Goal: Task Accomplishment & Management: Use online tool/utility

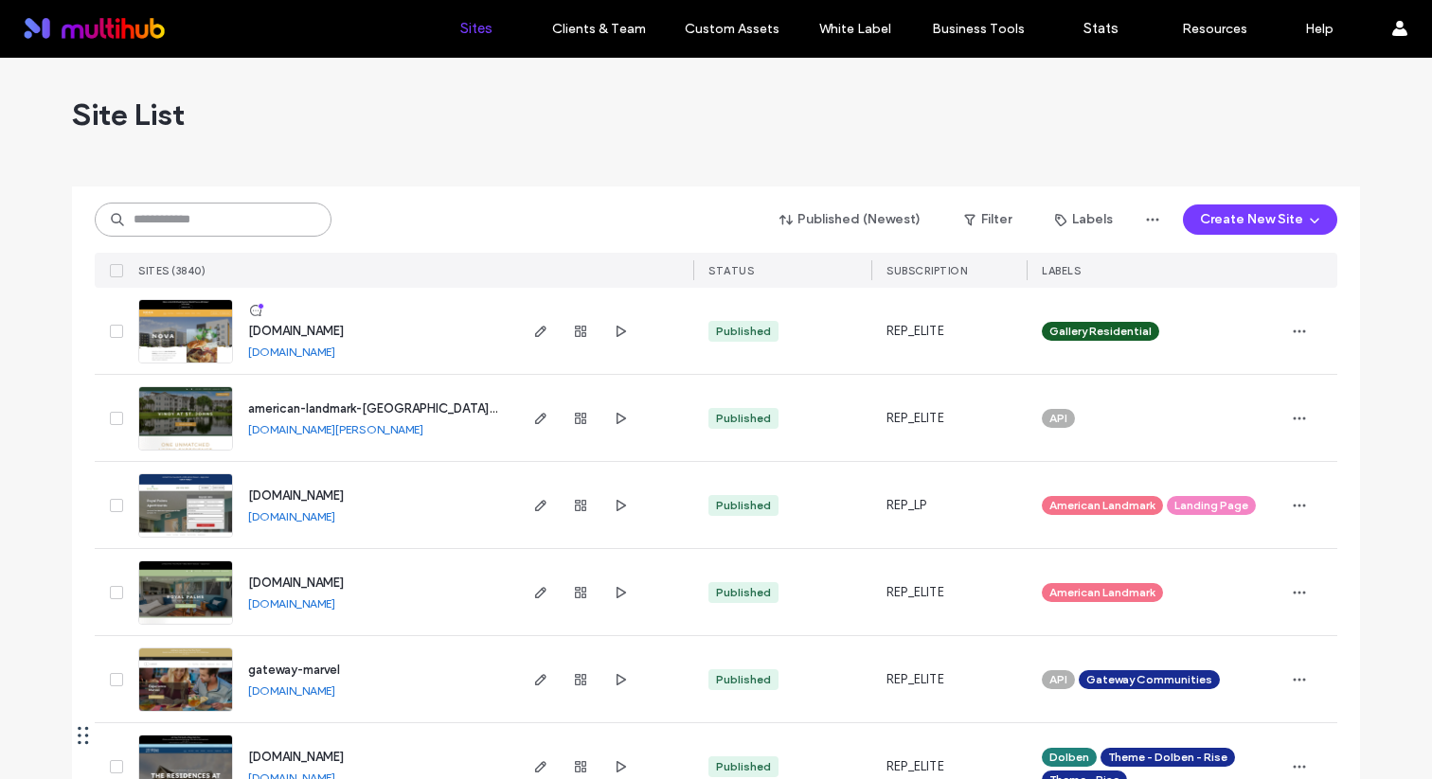
click at [189, 215] on input at bounding box center [213, 220] width 237 height 34
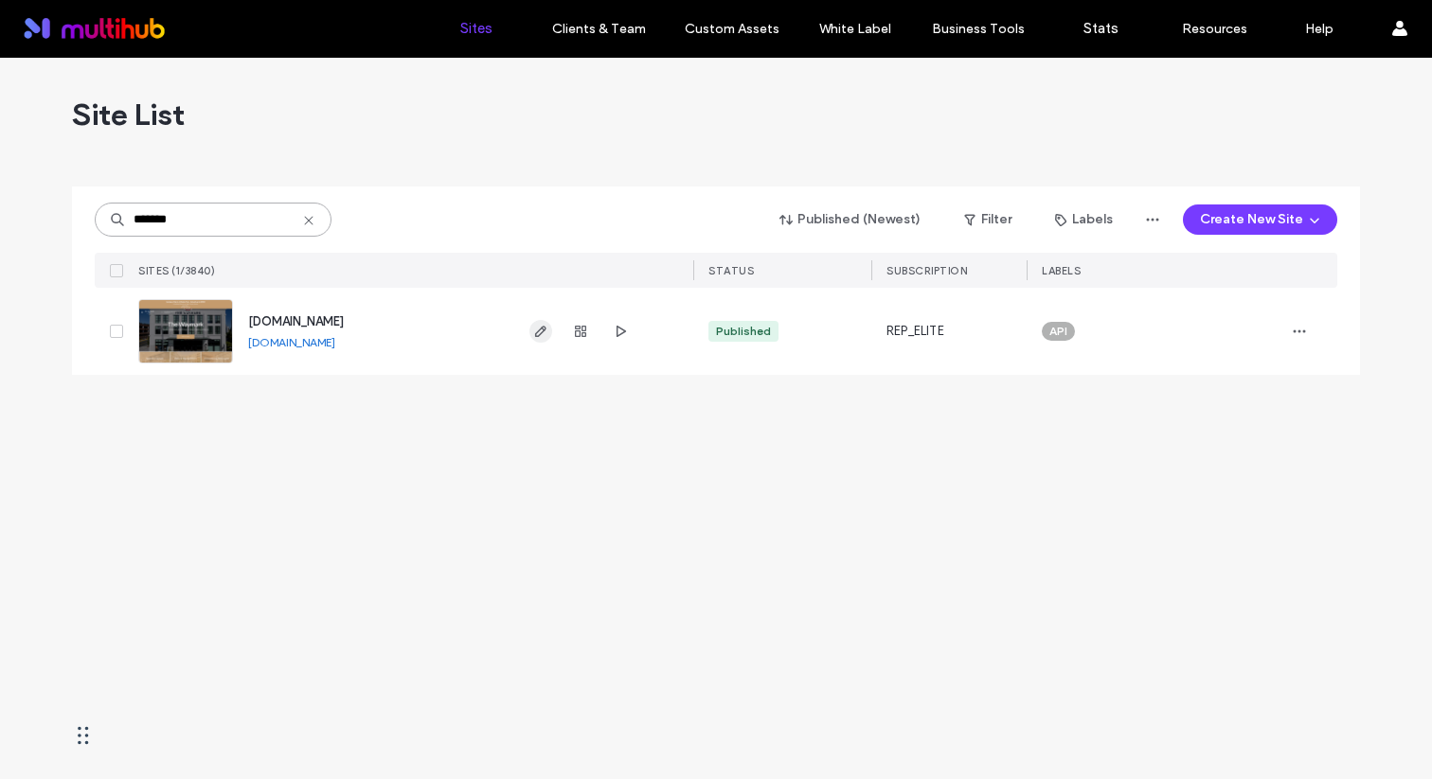
type input "*******"
click at [529, 336] on span "button" at bounding box center [540, 331] width 23 height 23
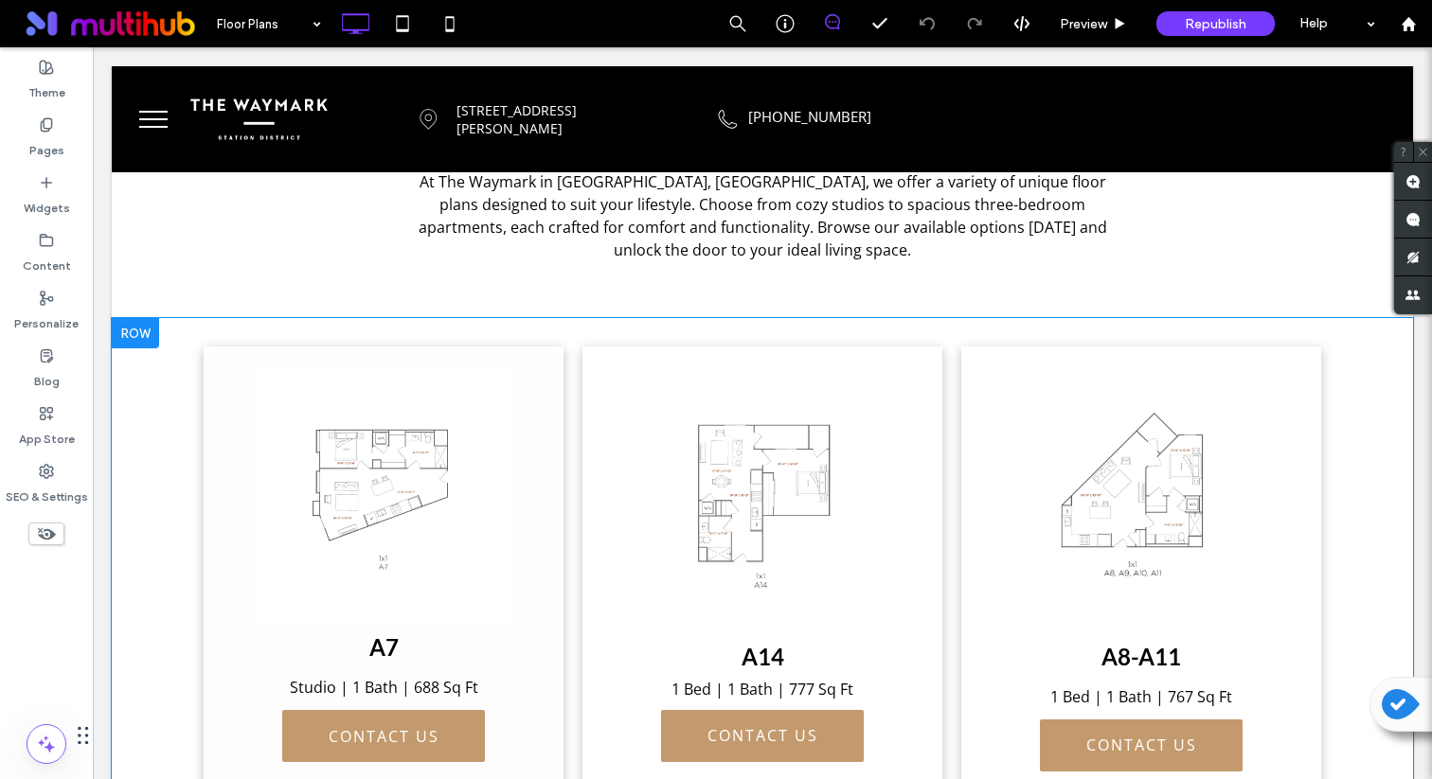
scroll to position [445, 0]
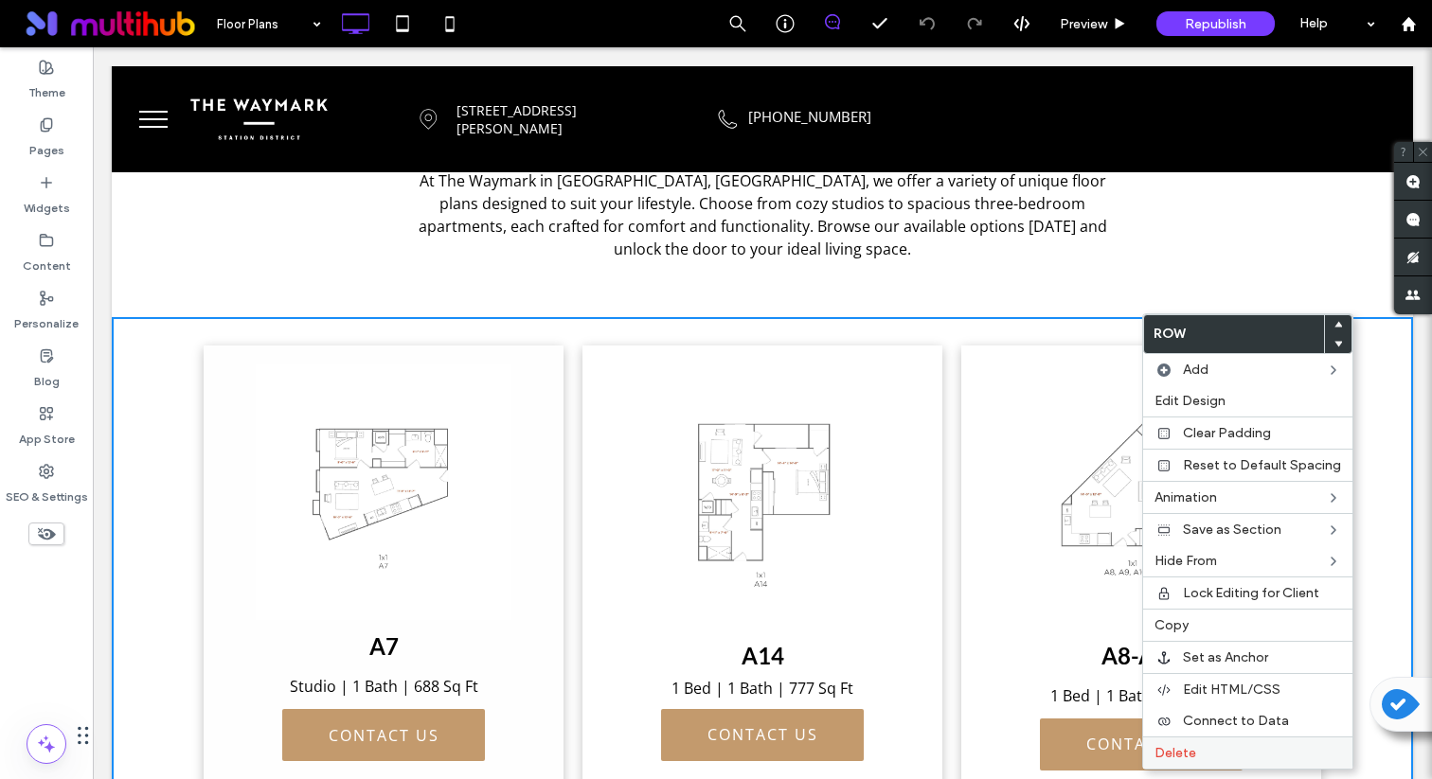
click at [1189, 753] on span "Delete" at bounding box center [1175, 753] width 42 height 16
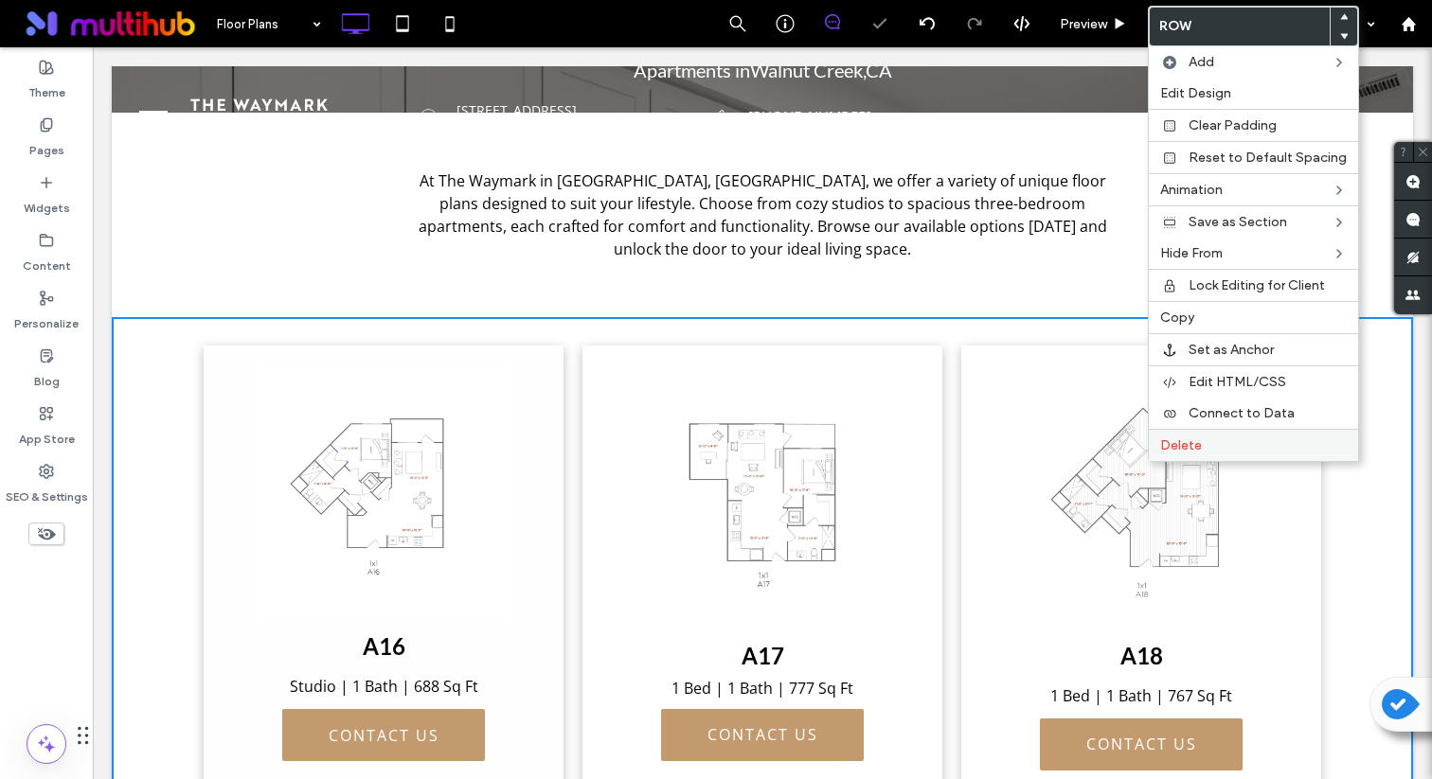
click at [1319, 452] on label "Delete" at bounding box center [1253, 445] width 187 height 16
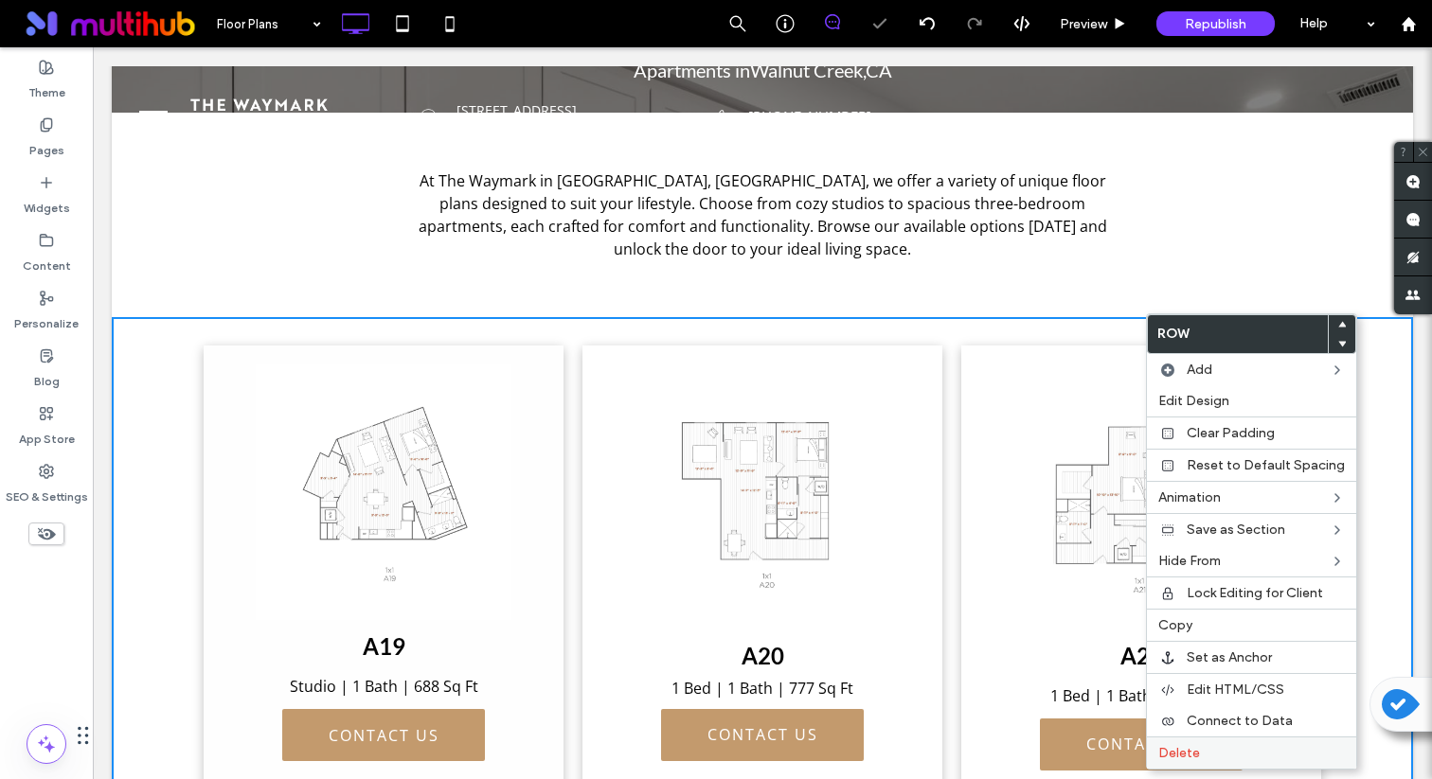
click at [1252, 750] on label "Delete" at bounding box center [1251, 753] width 187 height 16
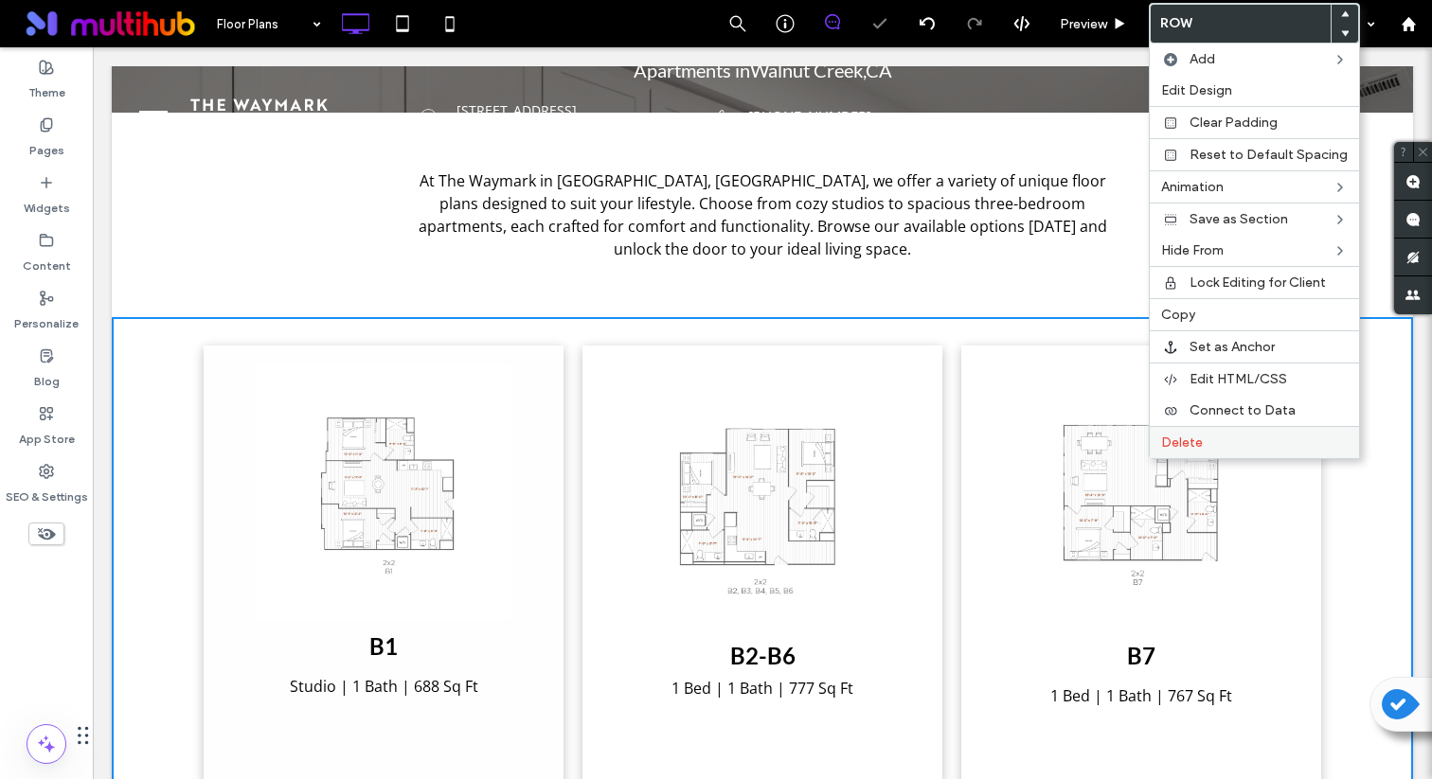
click at [1242, 437] on label "Delete" at bounding box center [1254, 443] width 187 height 16
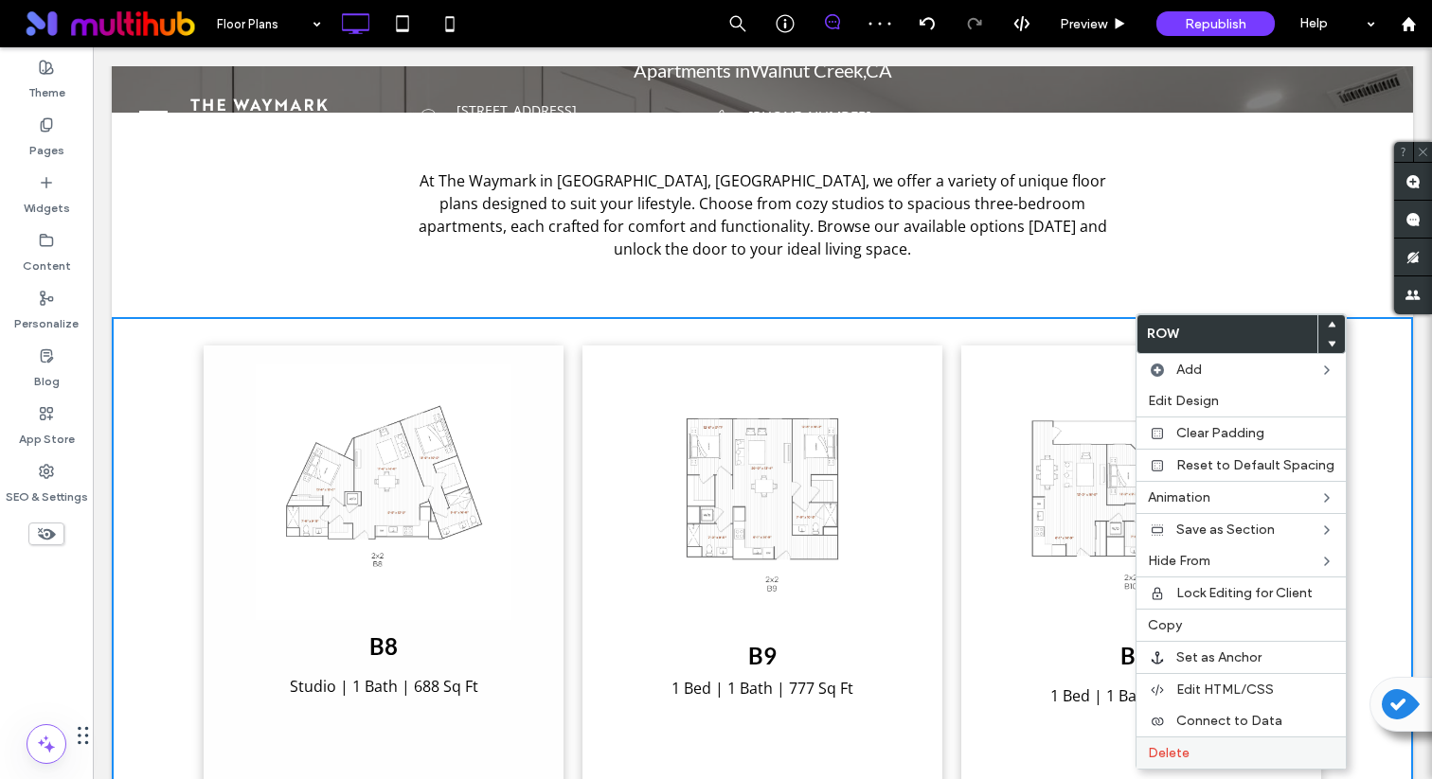
click at [1209, 757] on label "Delete" at bounding box center [1241, 753] width 187 height 16
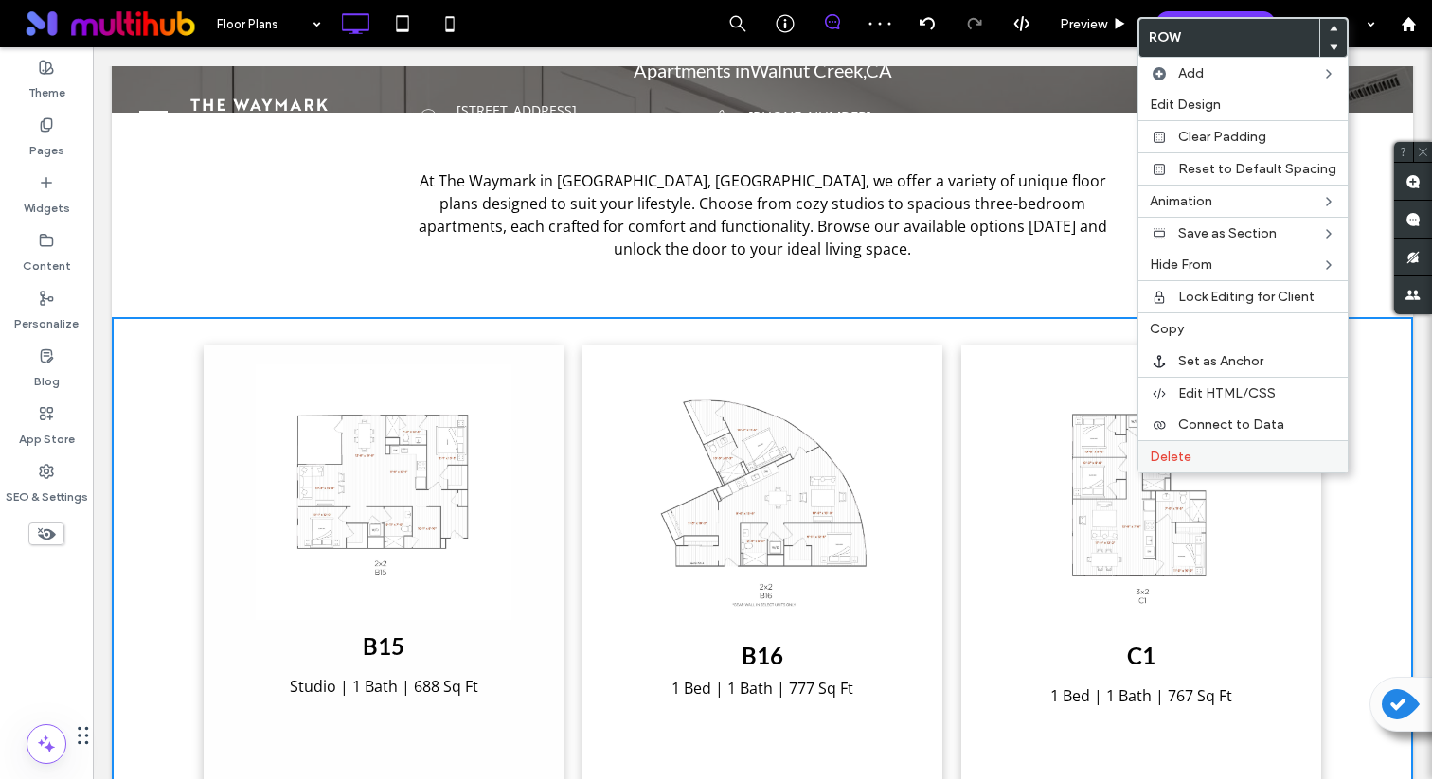
click at [1225, 454] on label "Delete" at bounding box center [1243, 457] width 187 height 16
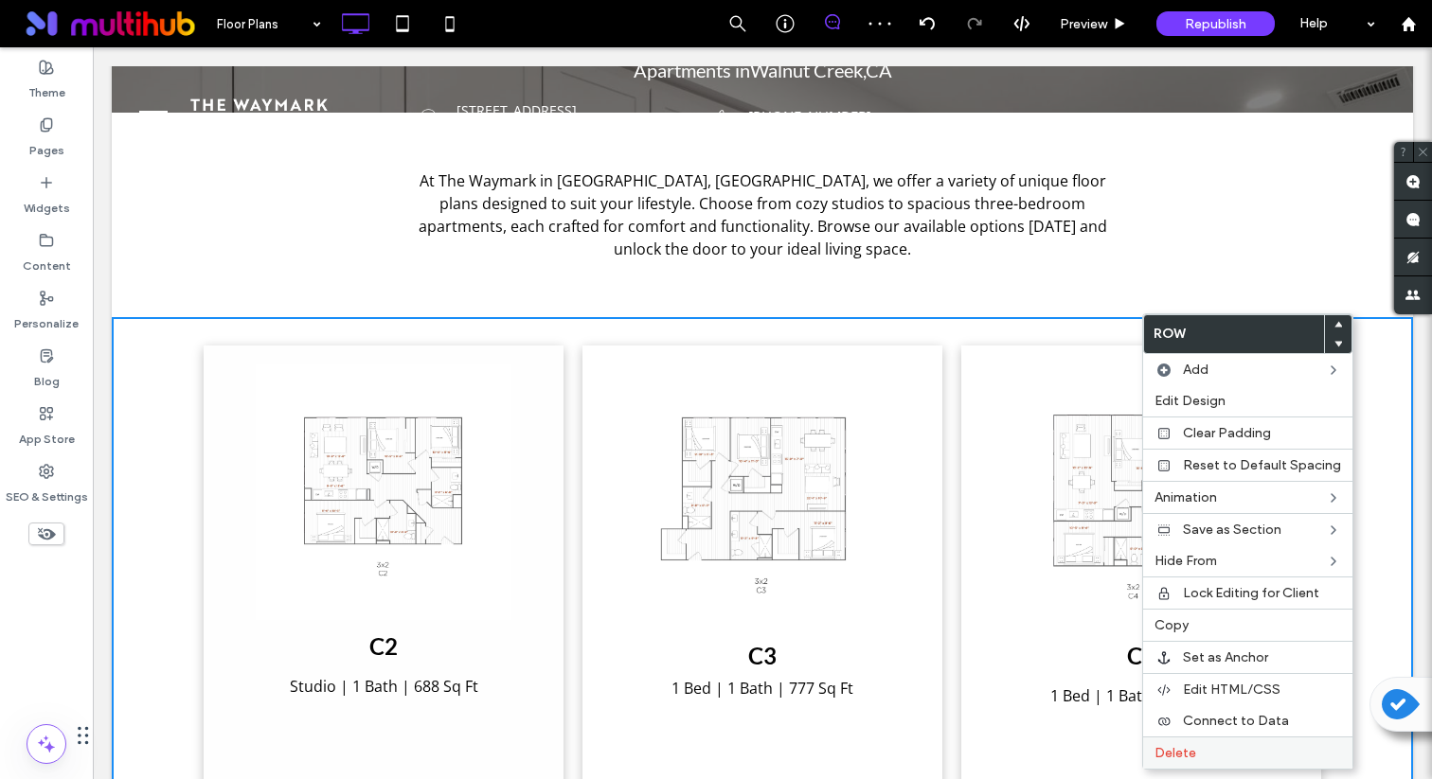
click at [1228, 753] on label "Delete" at bounding box center [1247, 753] width 187 height 16
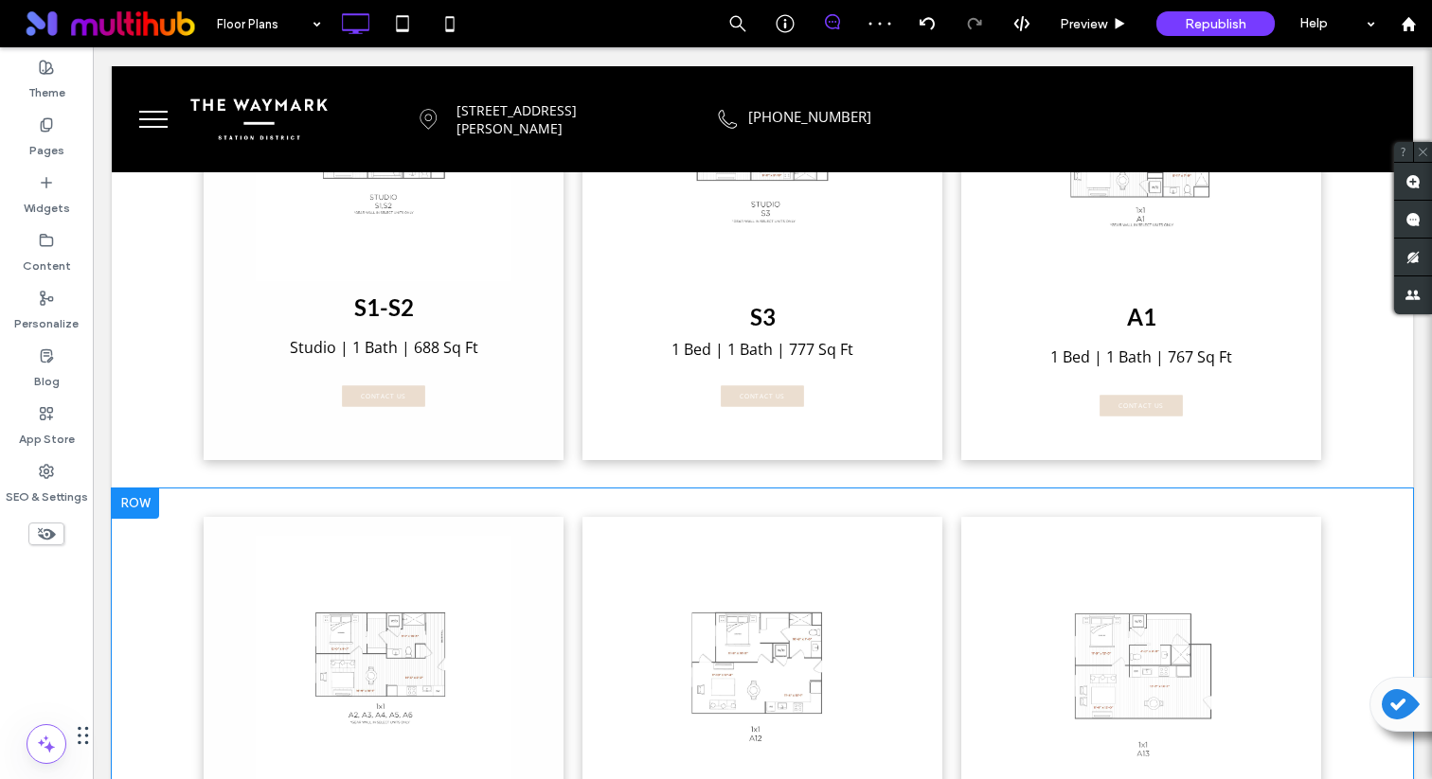
scroll to position [787, 0]
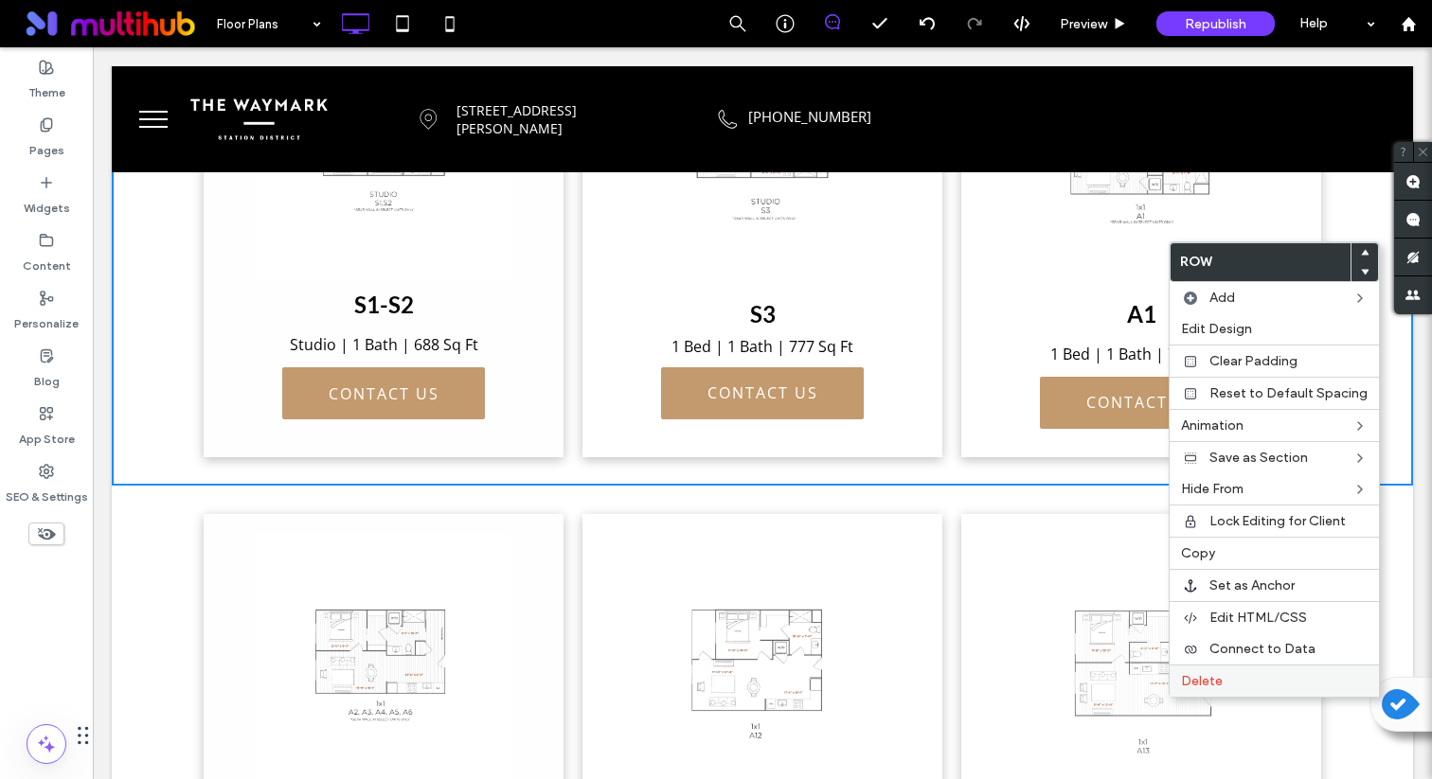
click at [1288, 685] on label "Delete" at bounding box center [1274, 681] width 187 height 16
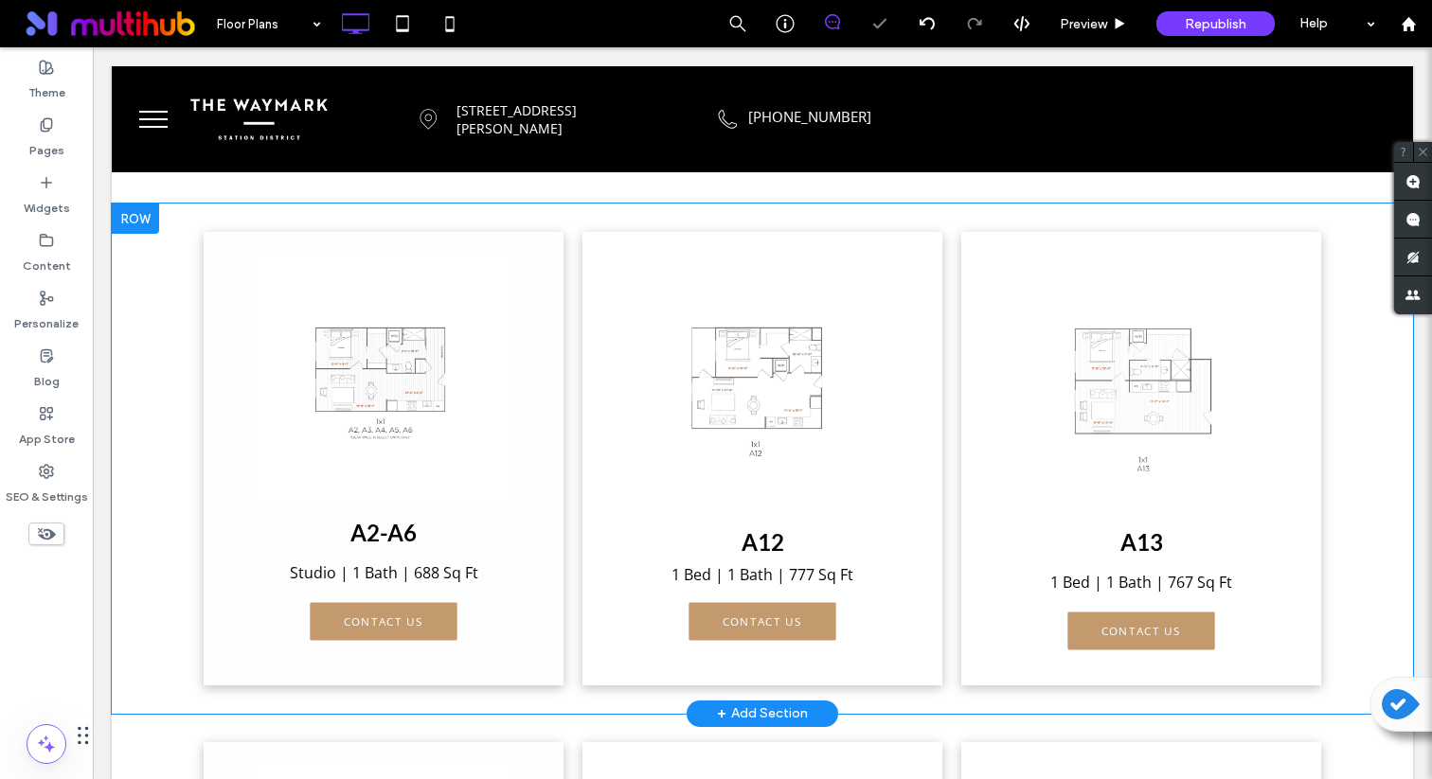
scroll to position [556, 0]
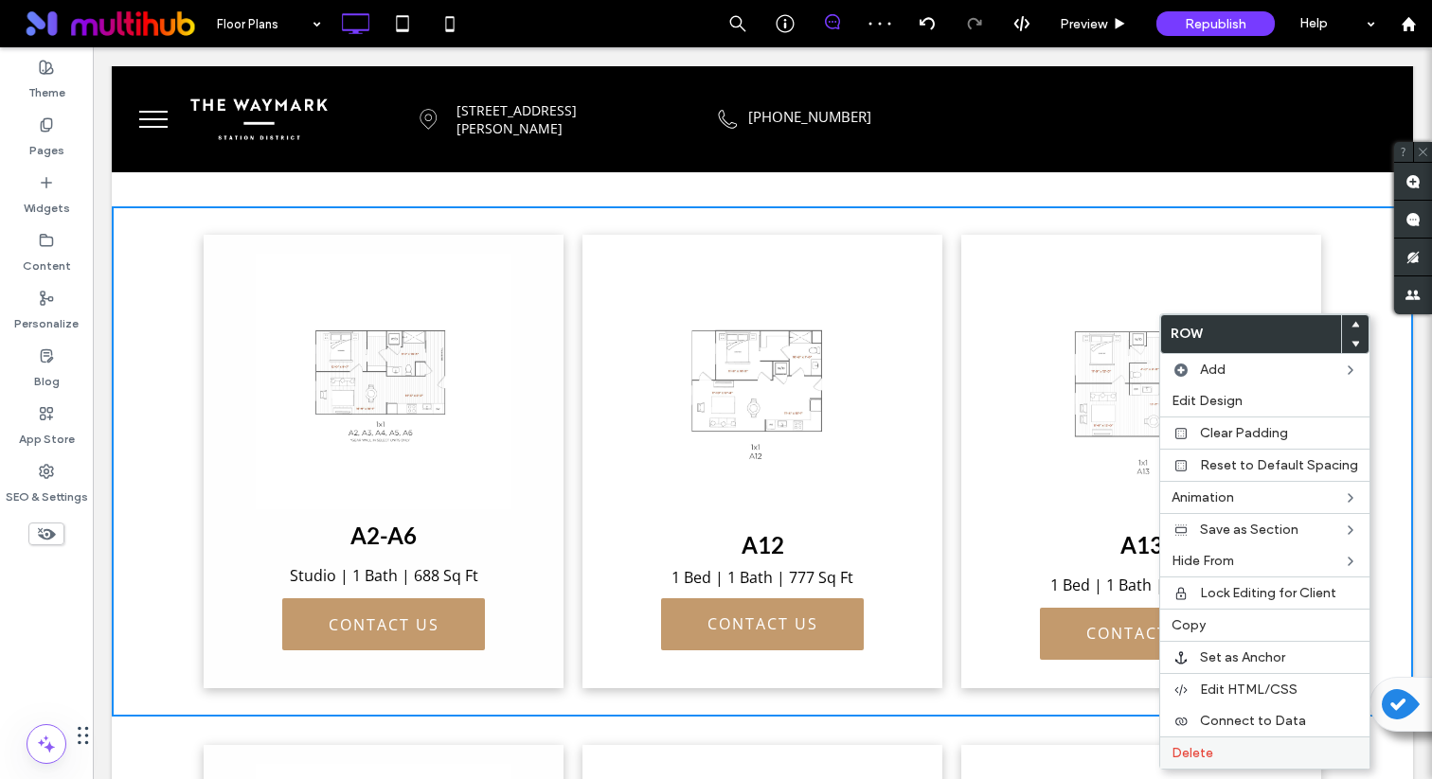
click at [1271, 741] on div "Delete" at bounding box center [1264, 753] width 209 height 32
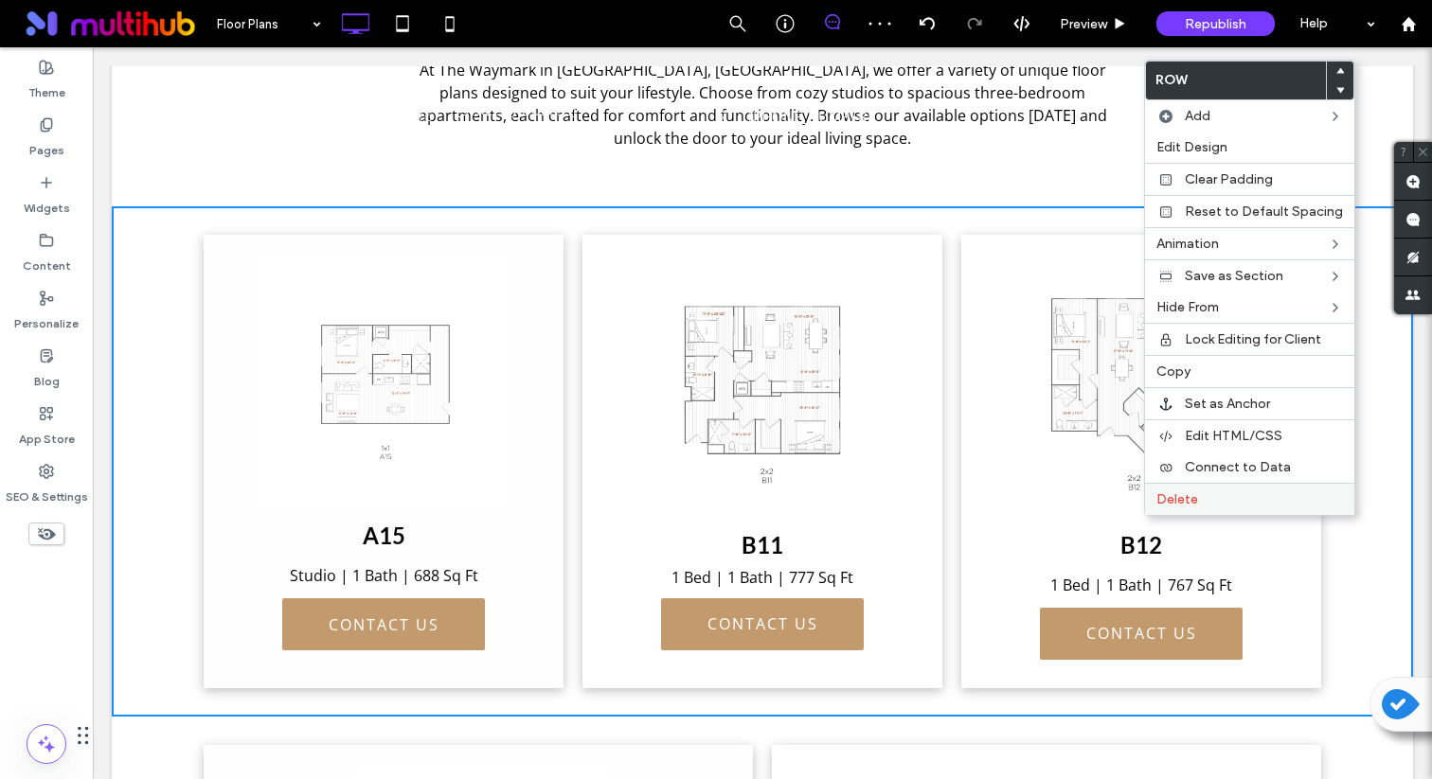
click at [1288, 506] on label "Delete" at bounding box center [1249, 499] width 187 height 16
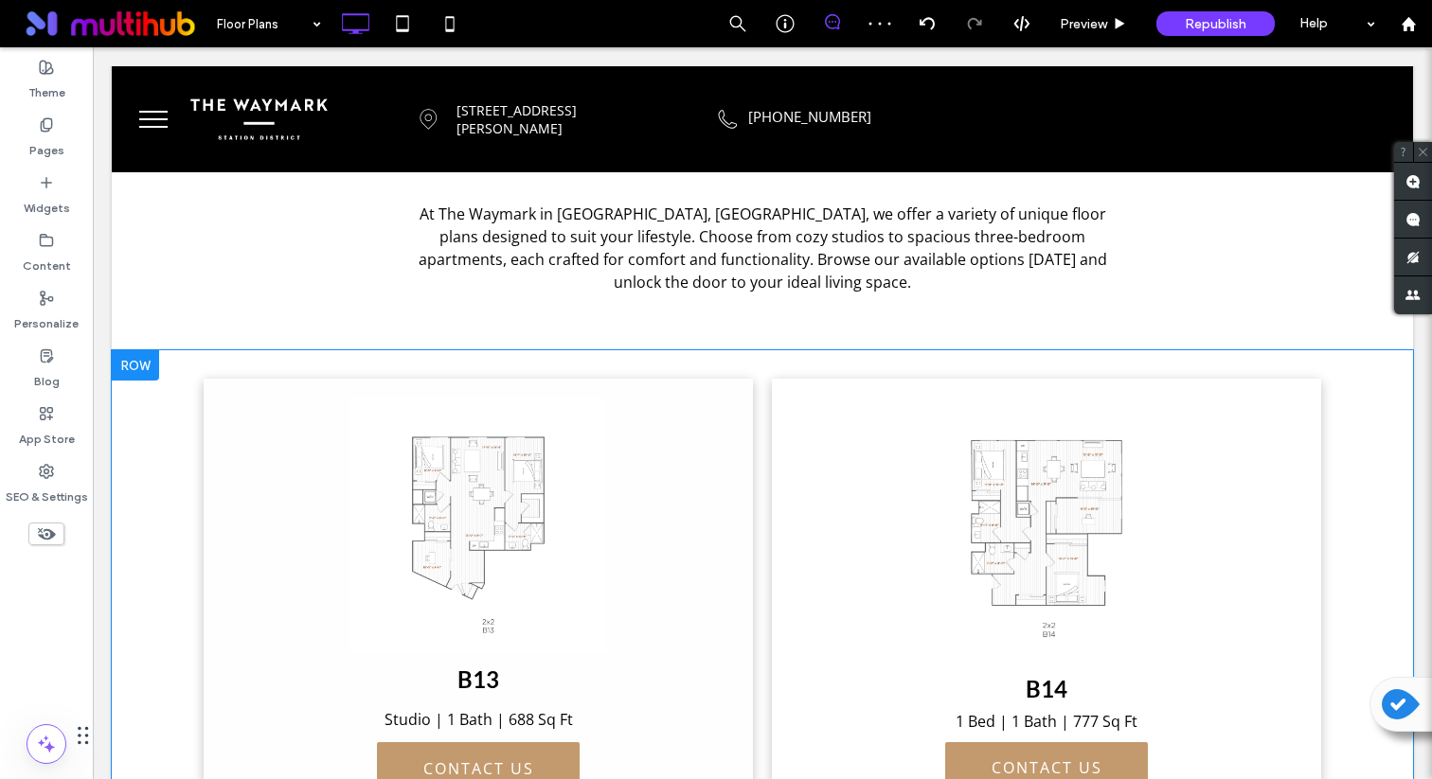
scroll to position [400, 0]
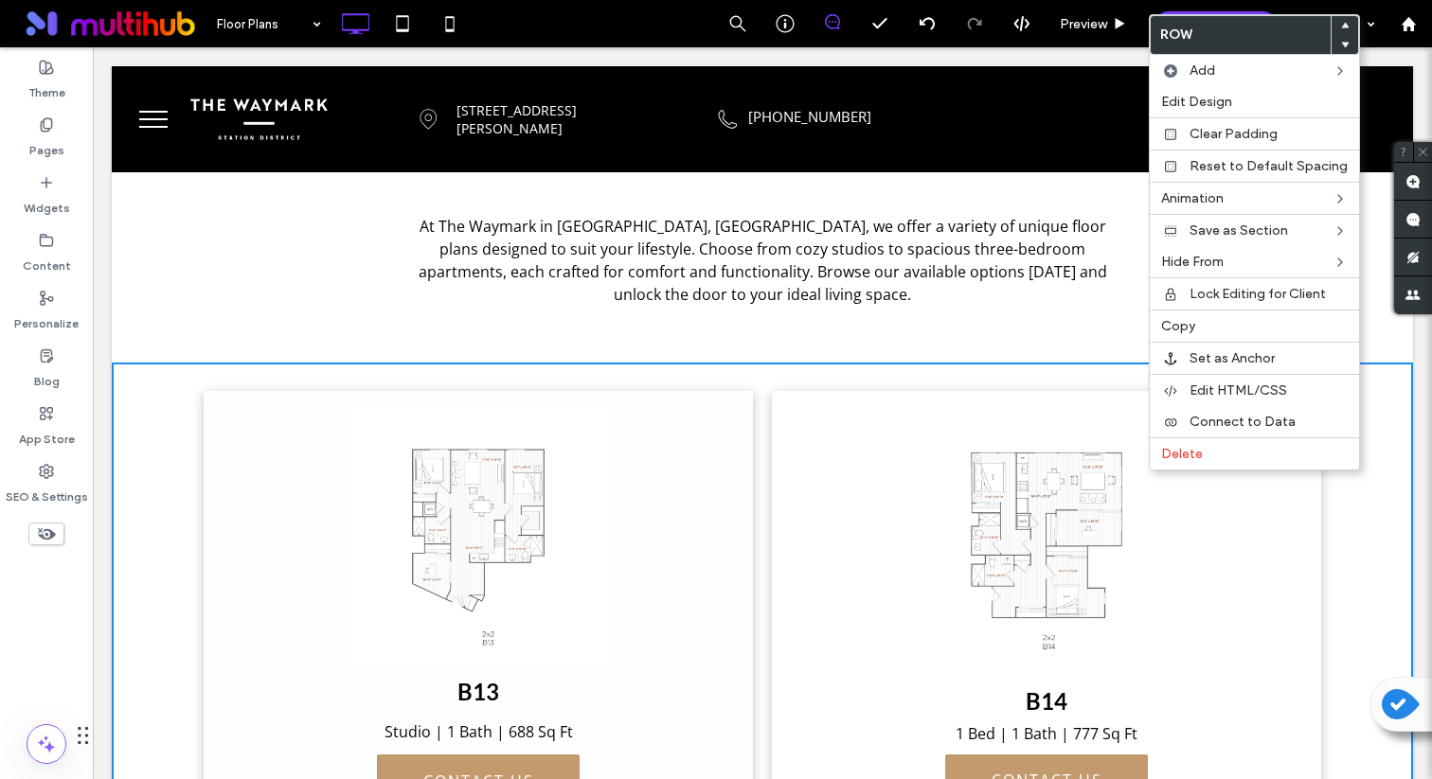
click at [1333, 527] on div "B13 Studio | 1 Bath | 688 Sq Ft CONTACT US Click To Paste B14 1 Bed | 1 Bath | …" at bounding box center [762, 613] width 1301 height 501
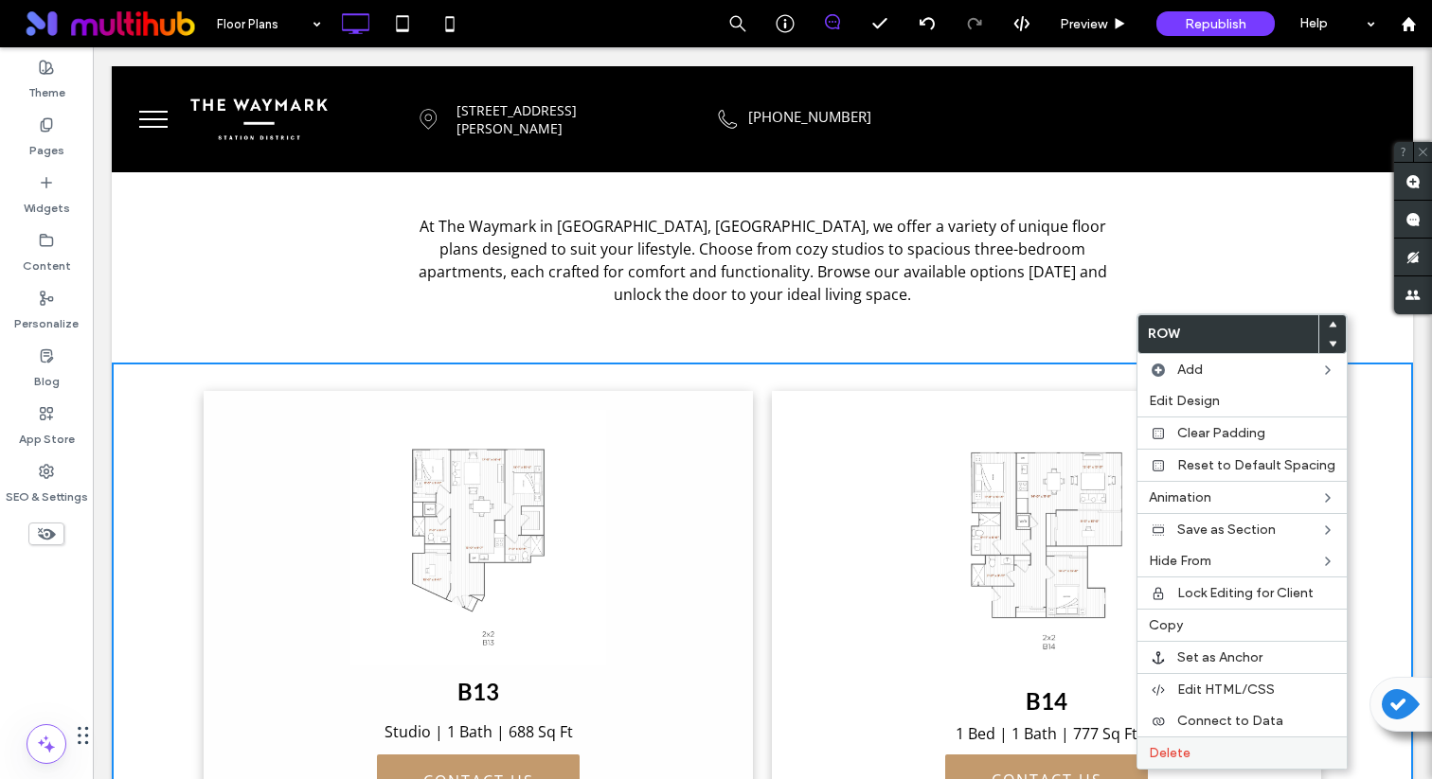
click at [1170, 747] on span "Delete" at bounding box center [1170, 753] width 42 height 16
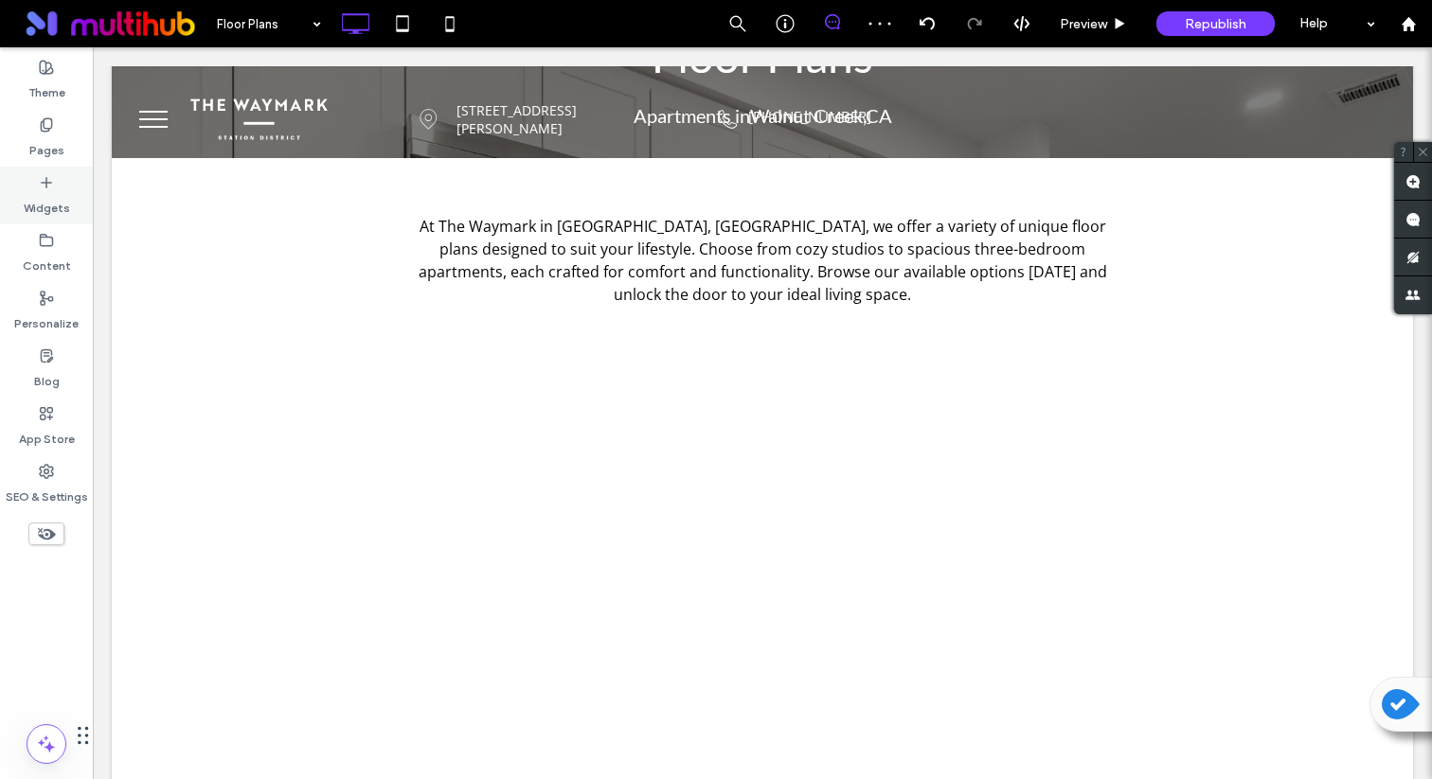
click at [36, 190] on label "Widgets" at bounding box center [47, 203] width 46 height 27
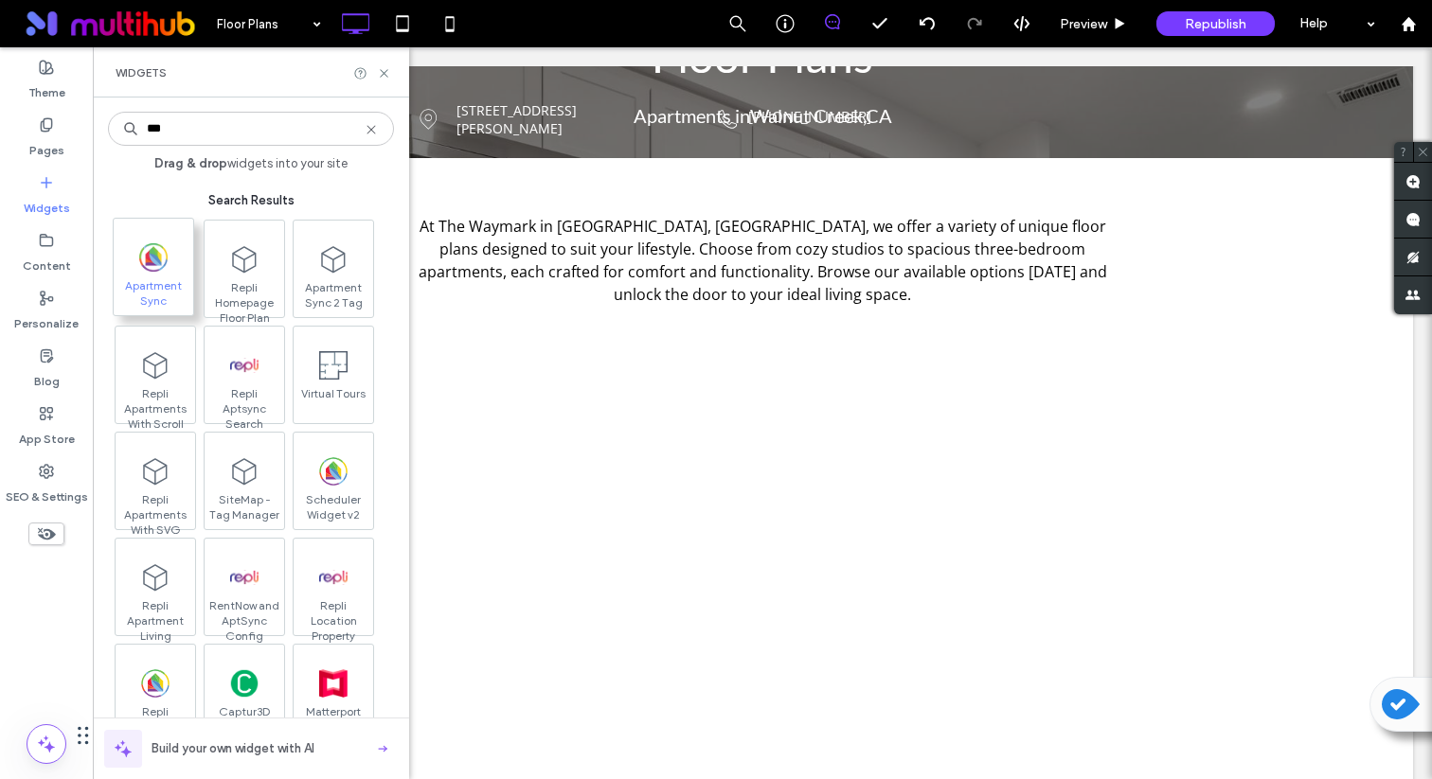
type input "***"
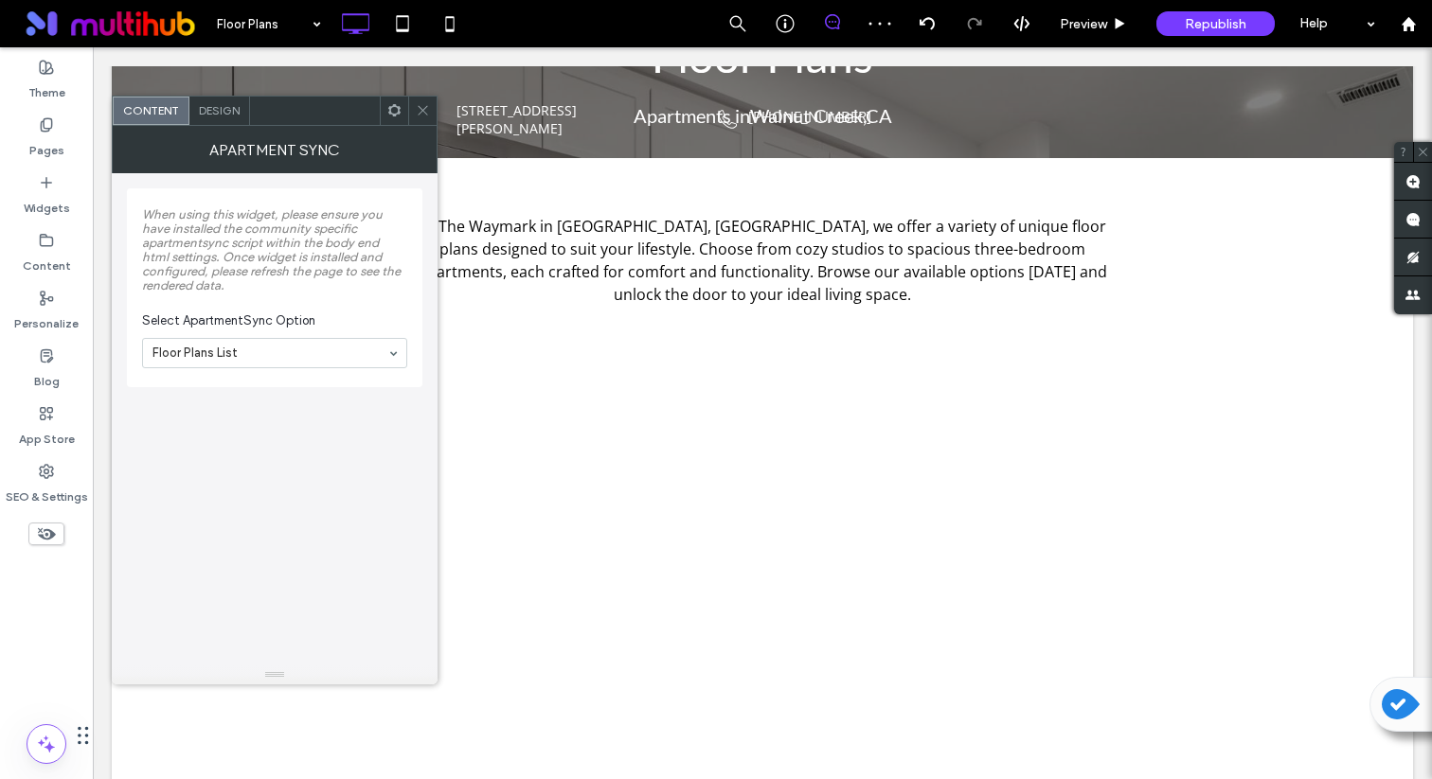
click at [425, 118] on span at bounding box center [423, 111] width 14 height 28
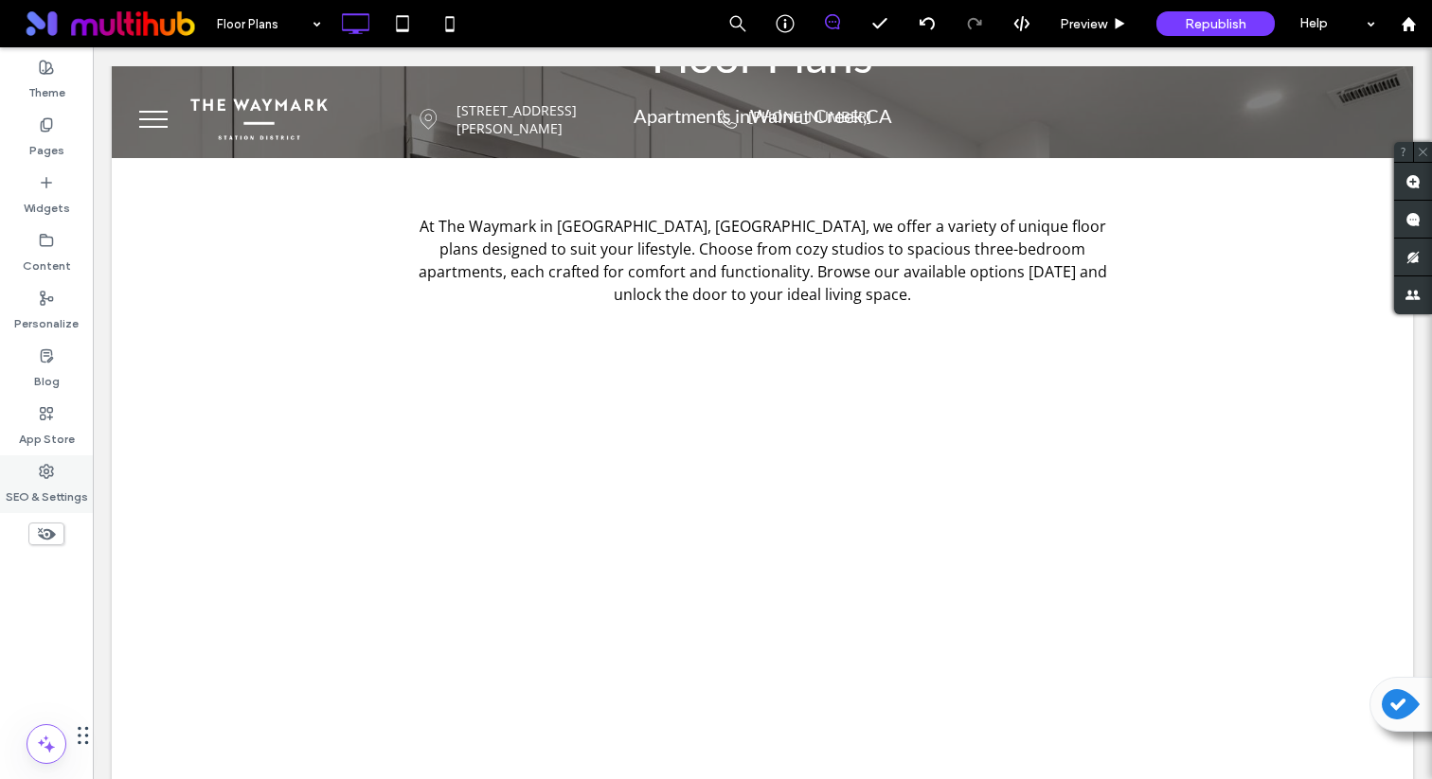
click at [47, 488] on label "SEO & Settings" at bounding box center [47, 492] width 82 height 27
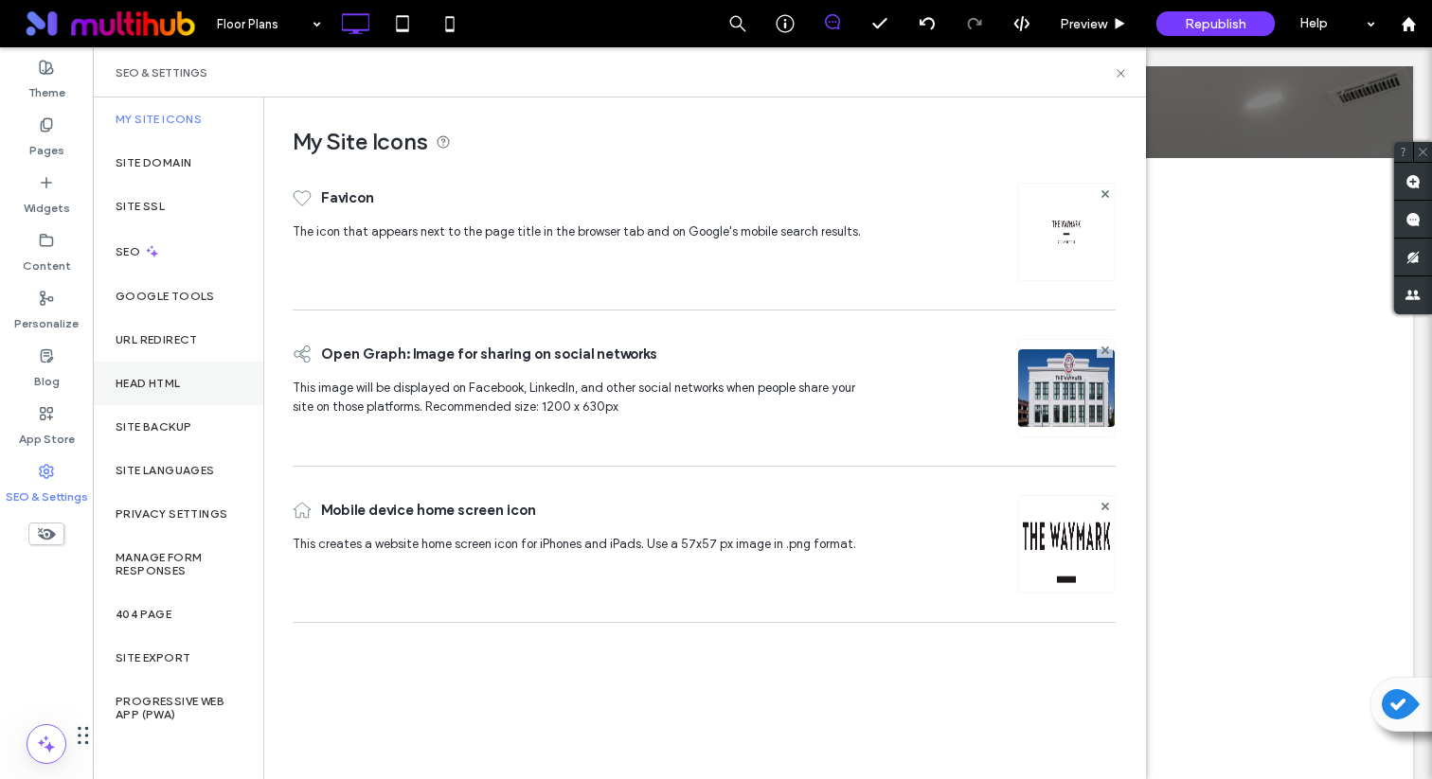
click at [169, 373] on div "Head HTML" at bounding box center [178, 384] width 170 height 44
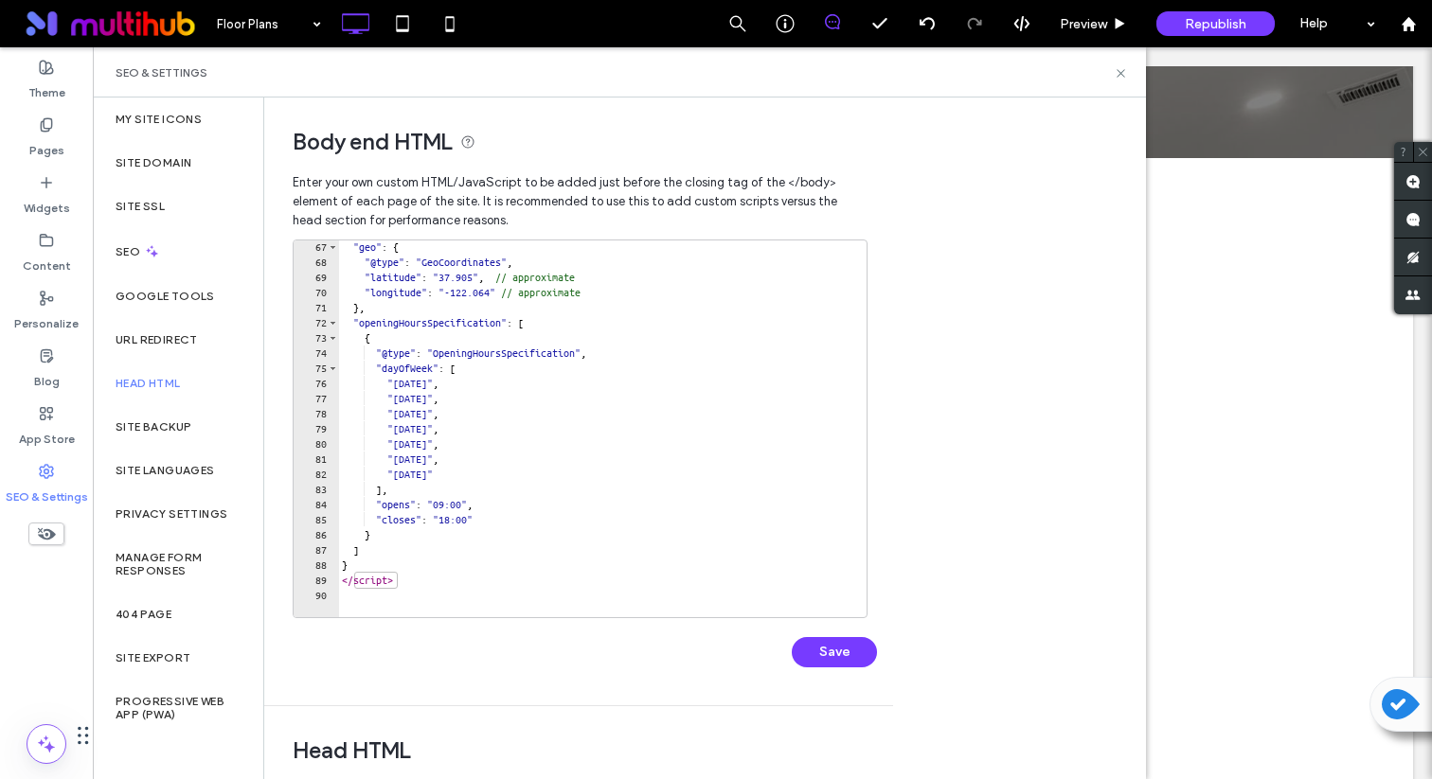
scroll to position [1001, 0]
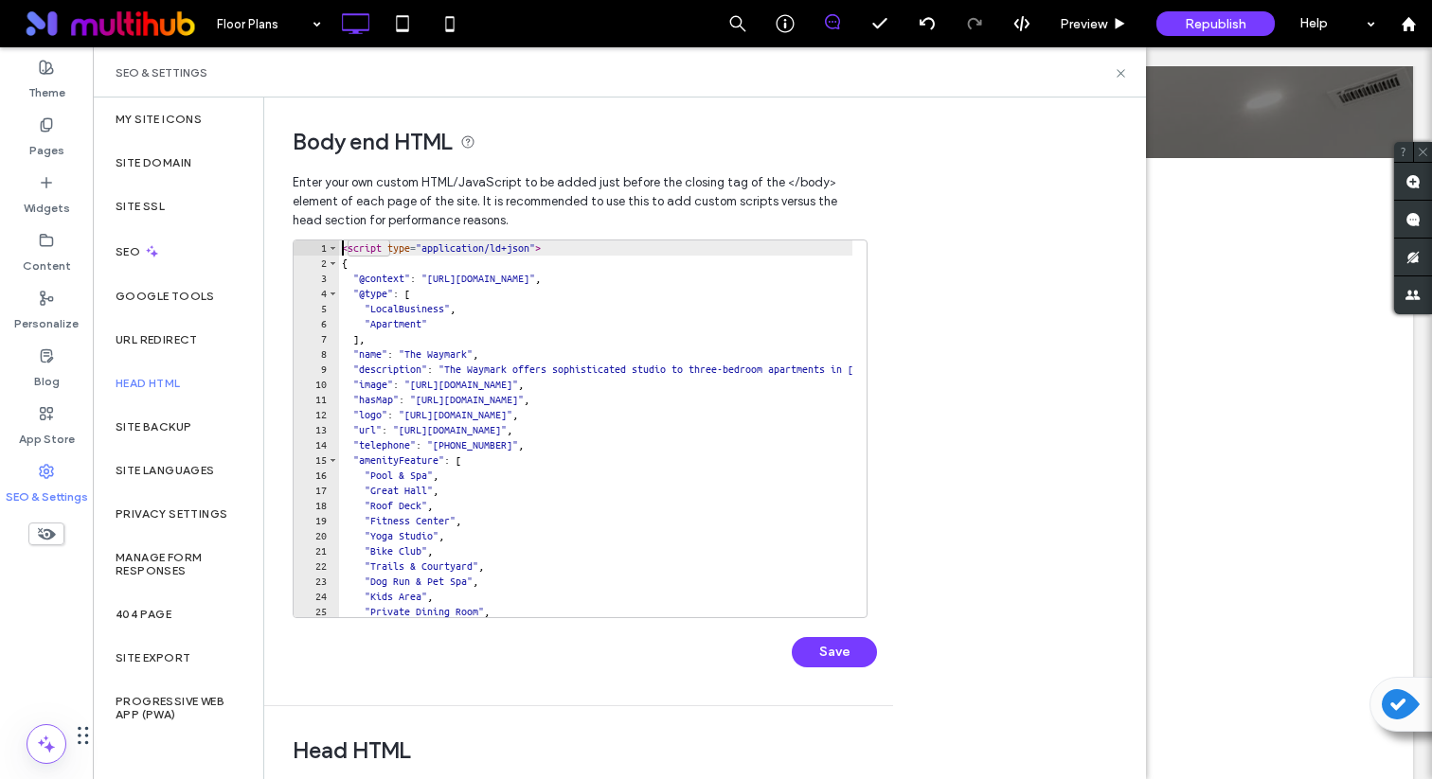
type textarea "**********"
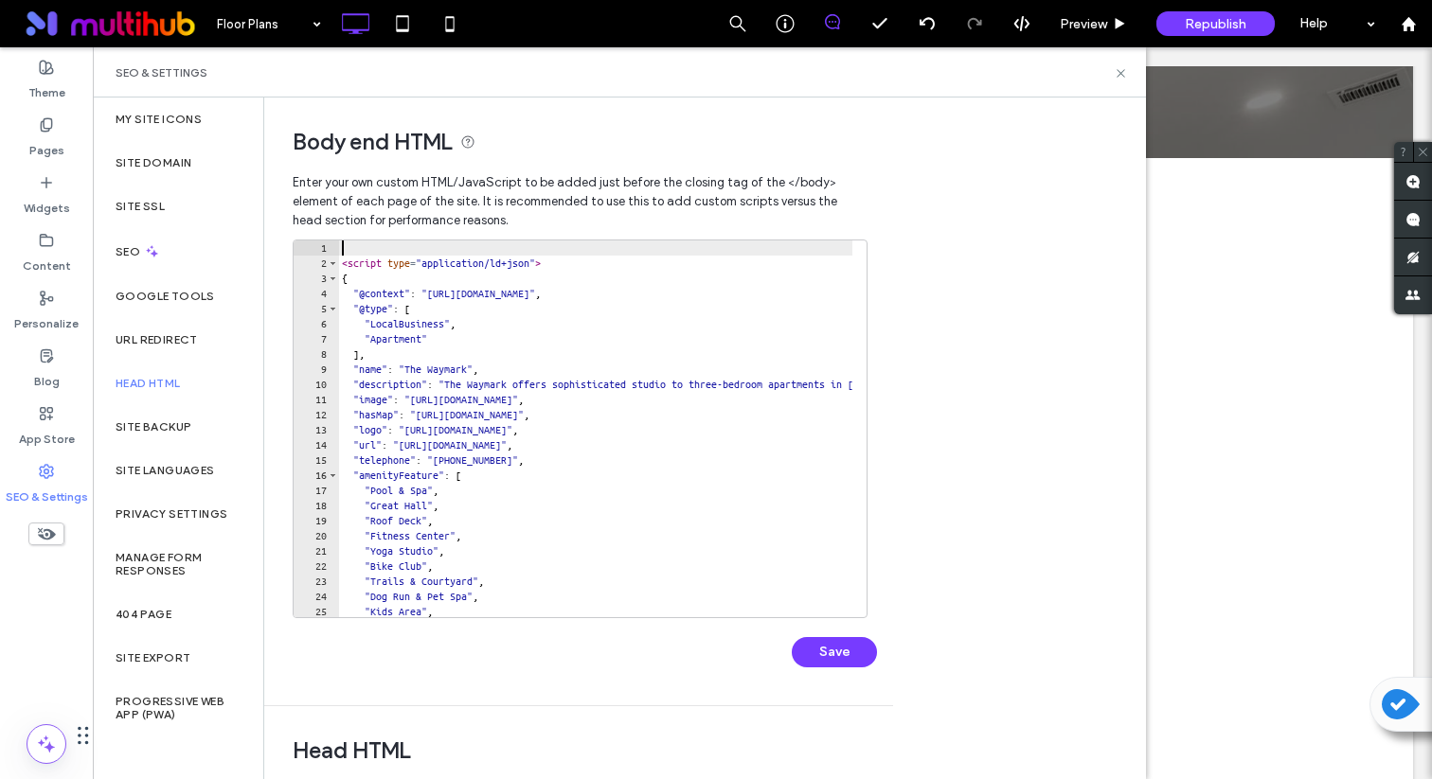
paste textarea "**********"
type textarea "**********"
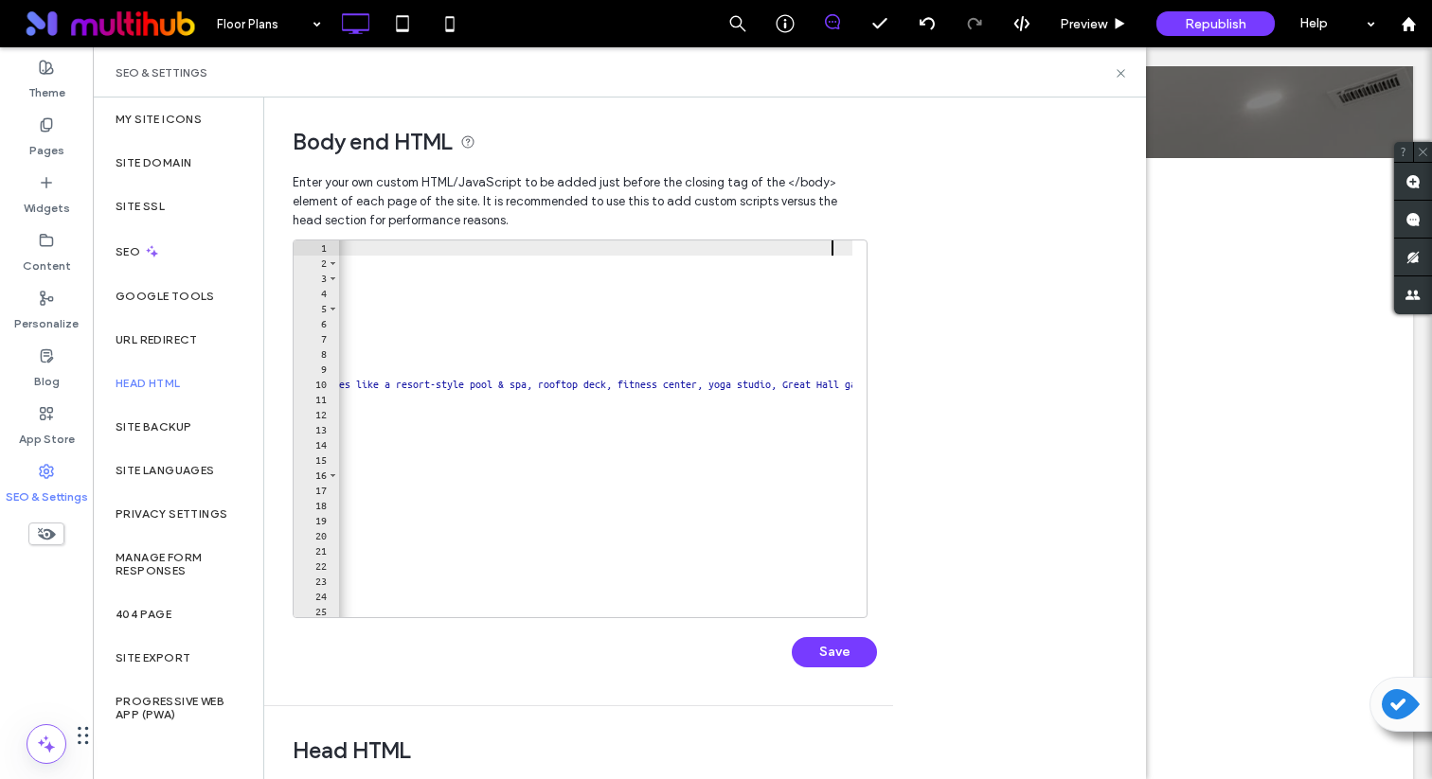
scroll to position [0, 1508]
click at [845, 648] on button "Save" at bounding box center [834, 652] width 85 height 30
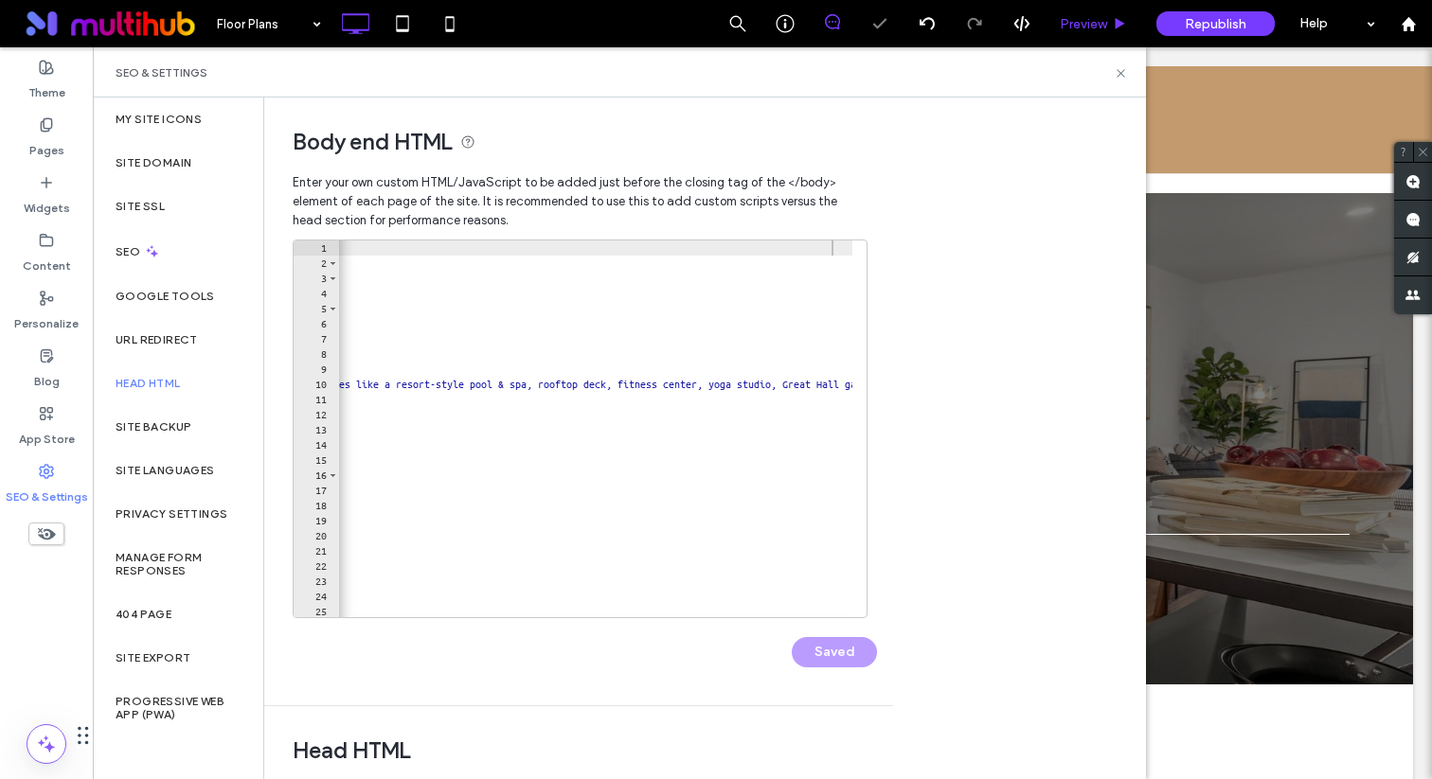
scroll to position [0, 0]
drag, startPoint x: 1117, startPoint y: 67, endPoint x: 884, endPoint y: 425, distance: 427.0
click at [1117, 67] on icon at bounding box center [1121, 73] width 14 height 14
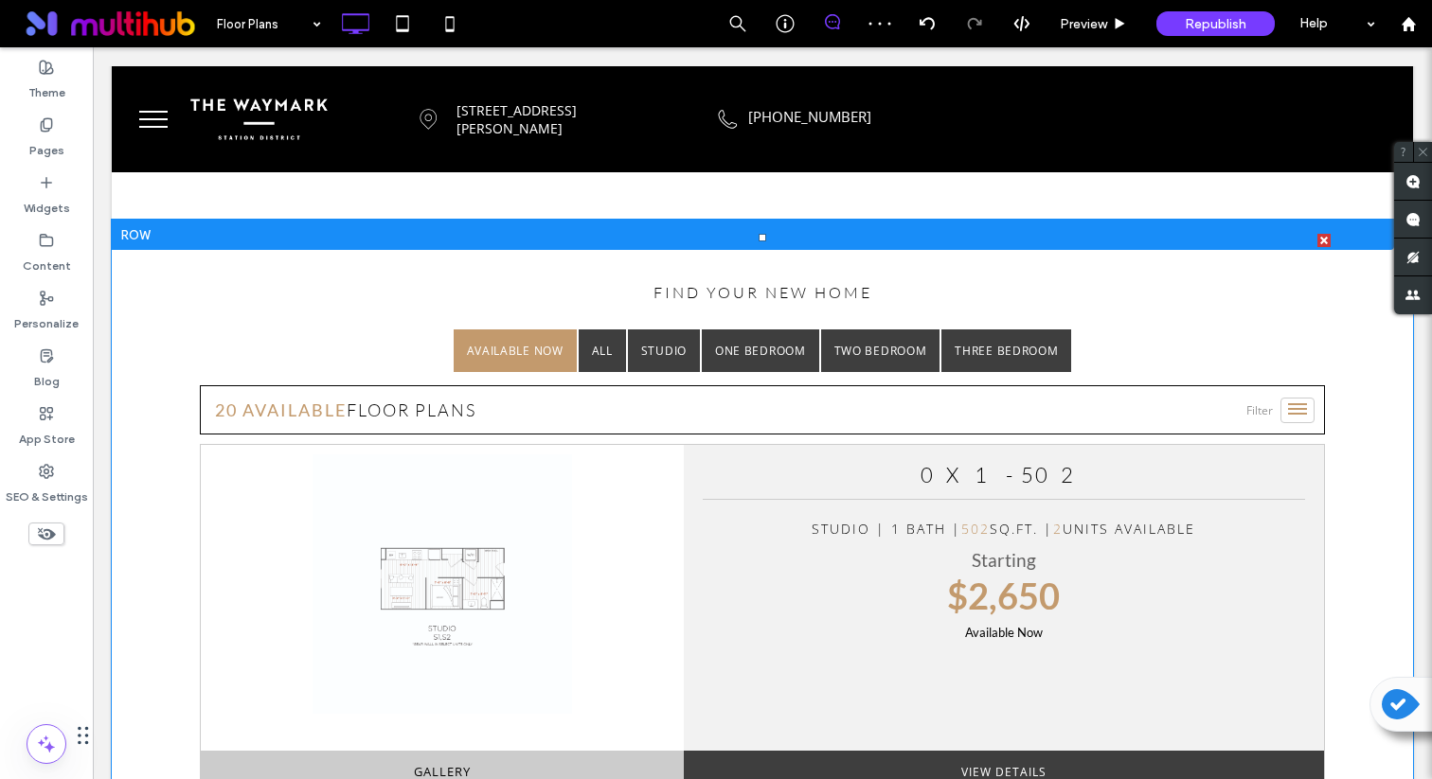
scroll to position [500, 0]
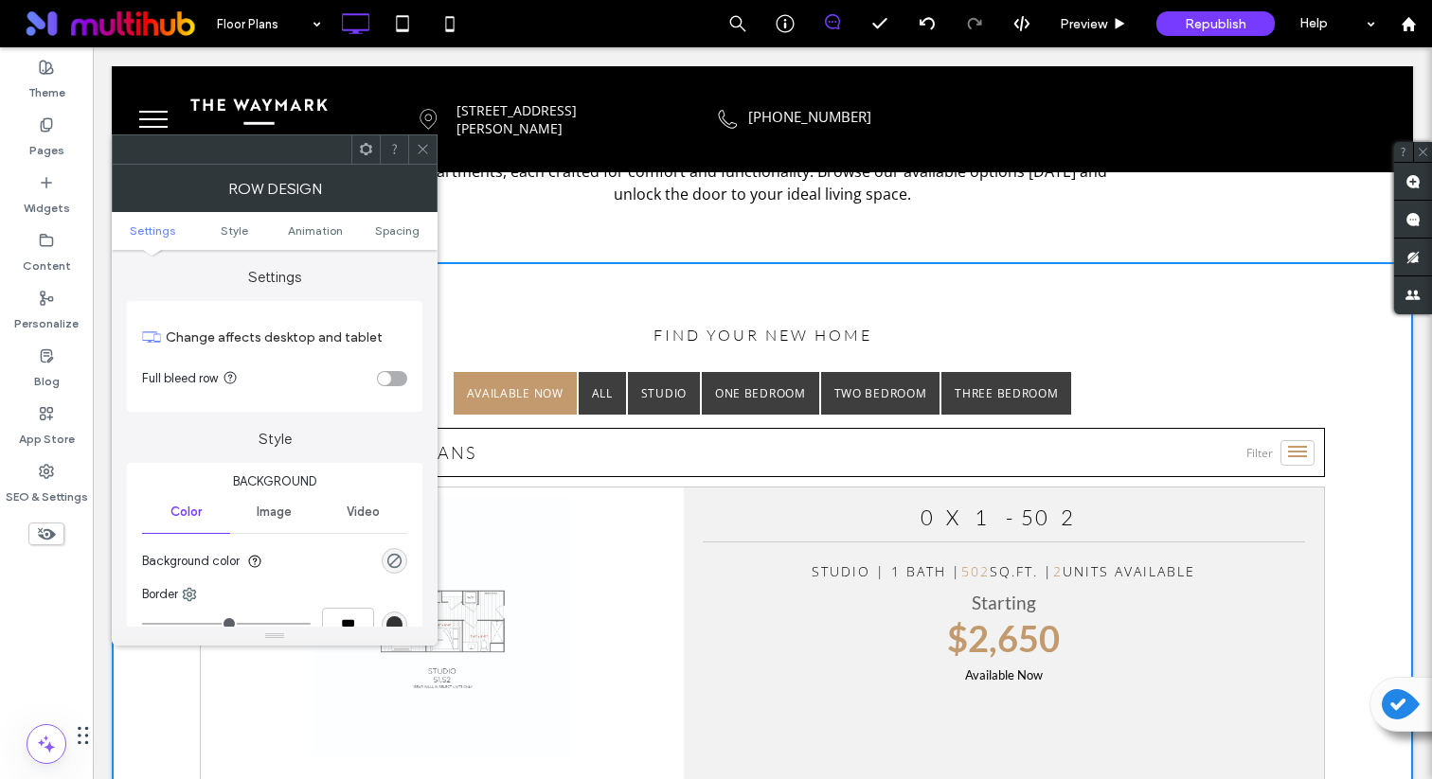
click at [389, 382] on div "toggle" at bounding box center [384, 378] width 13 height 13
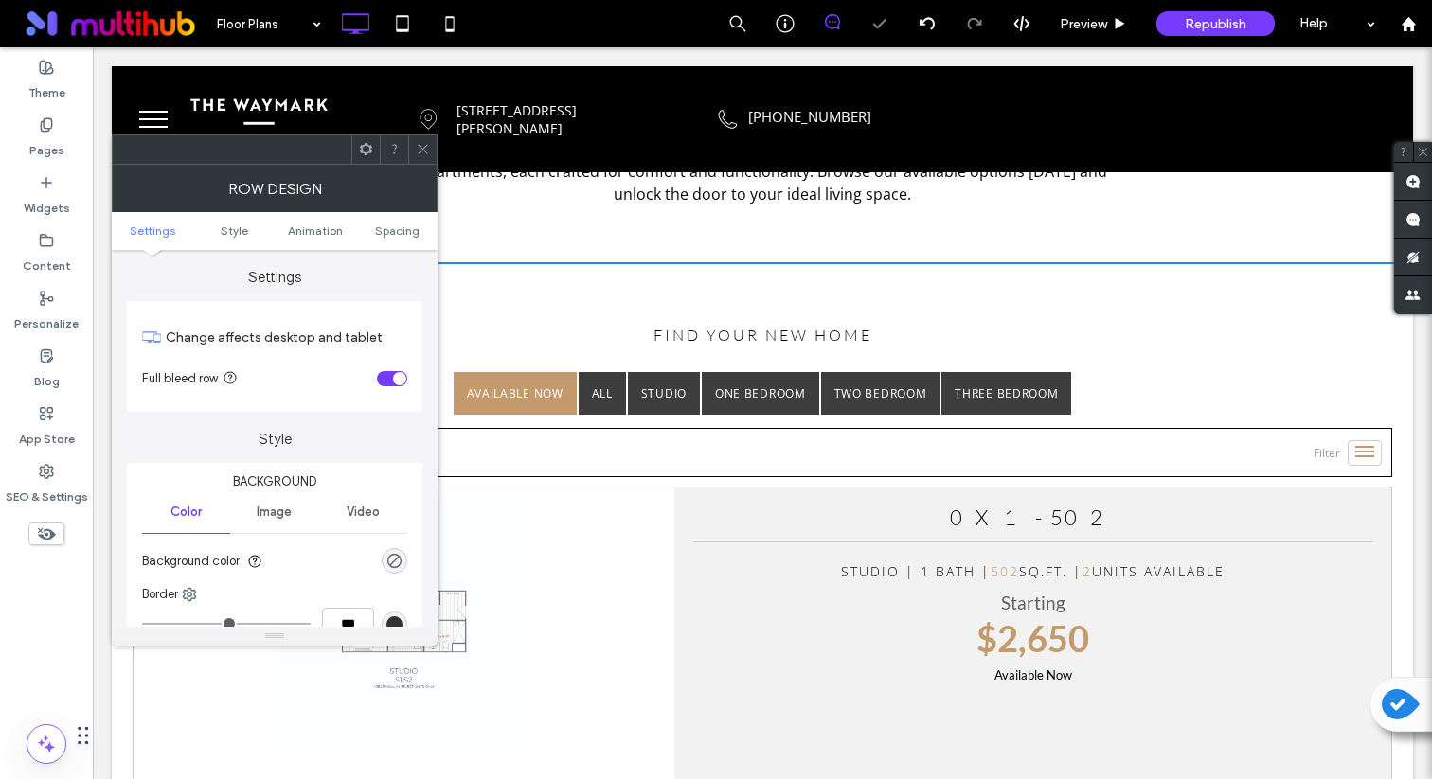
click at [418, 145] on use at bounding box center [422, 149] width 9 height 9
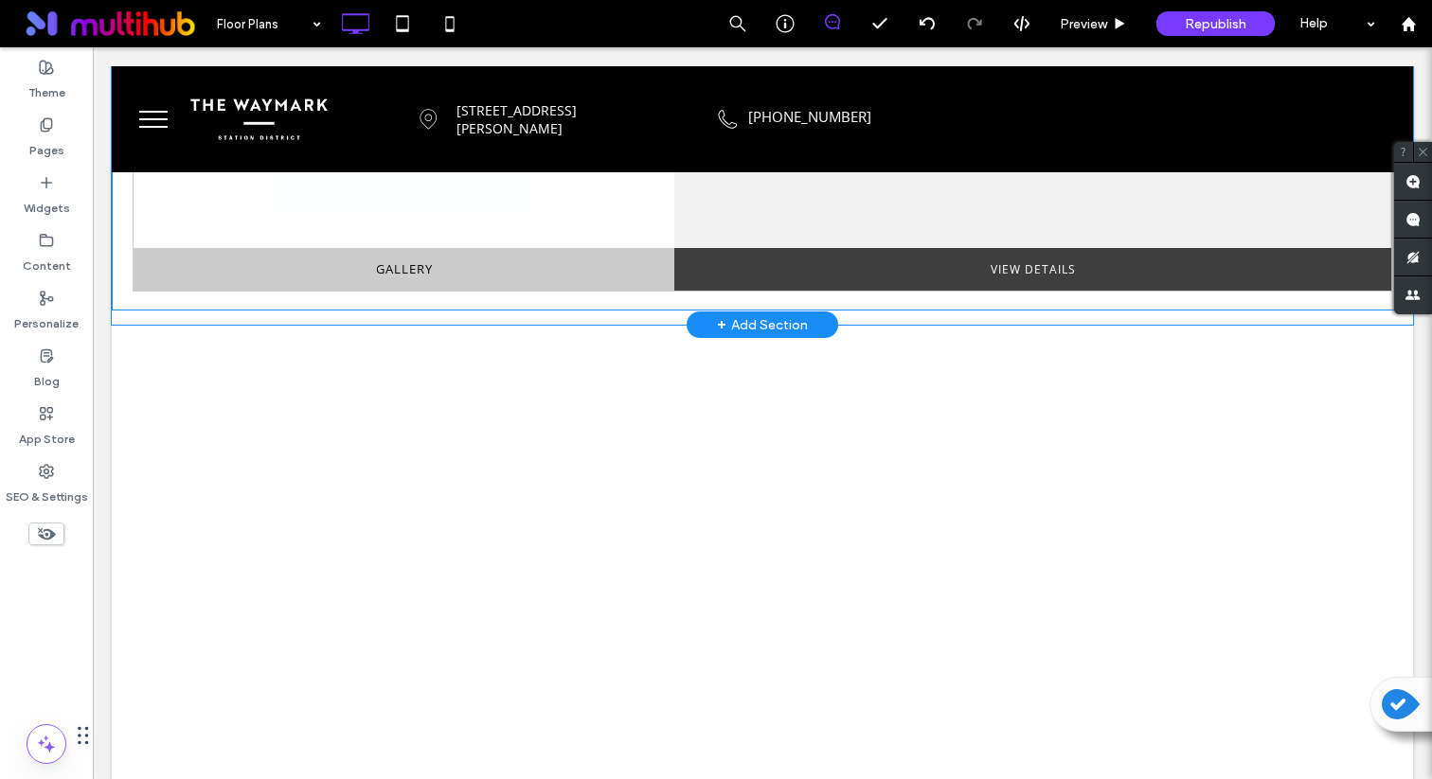
scroll to position [8044, 0]
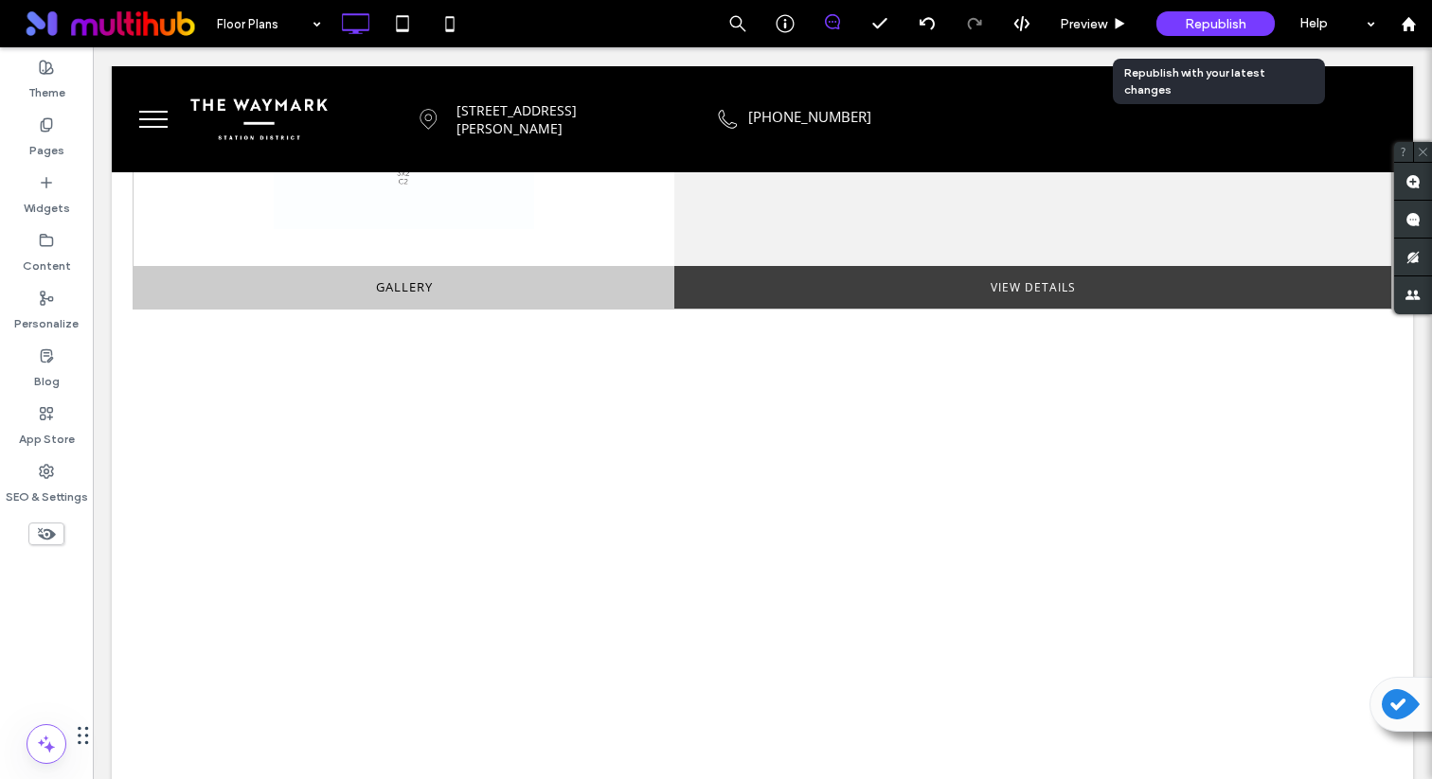
click at [1251, 24] on div "Republish" at bounding box center [1215, 23] width 118 height 25
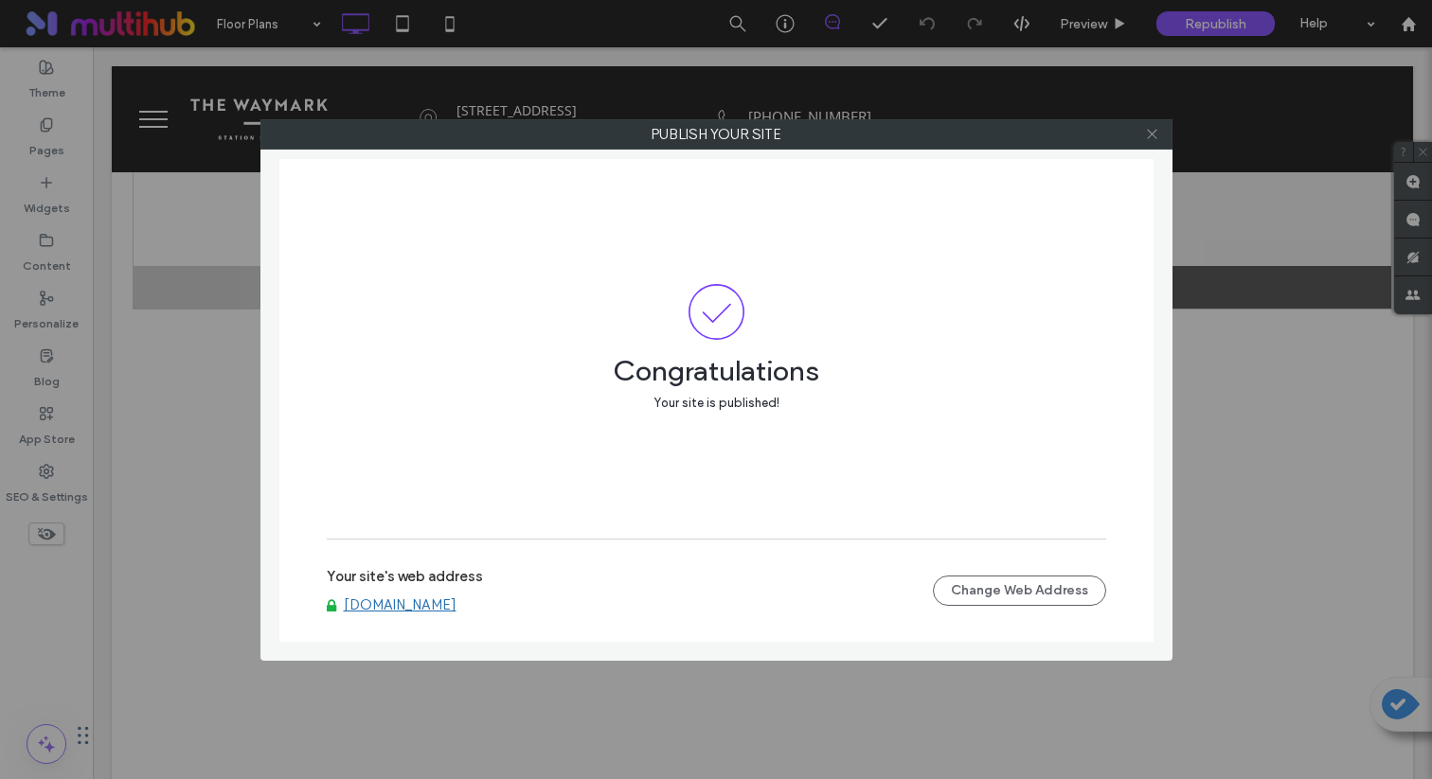
click at [1155, 132] on icon at bounding box center [1152, 134] width 14 height 14
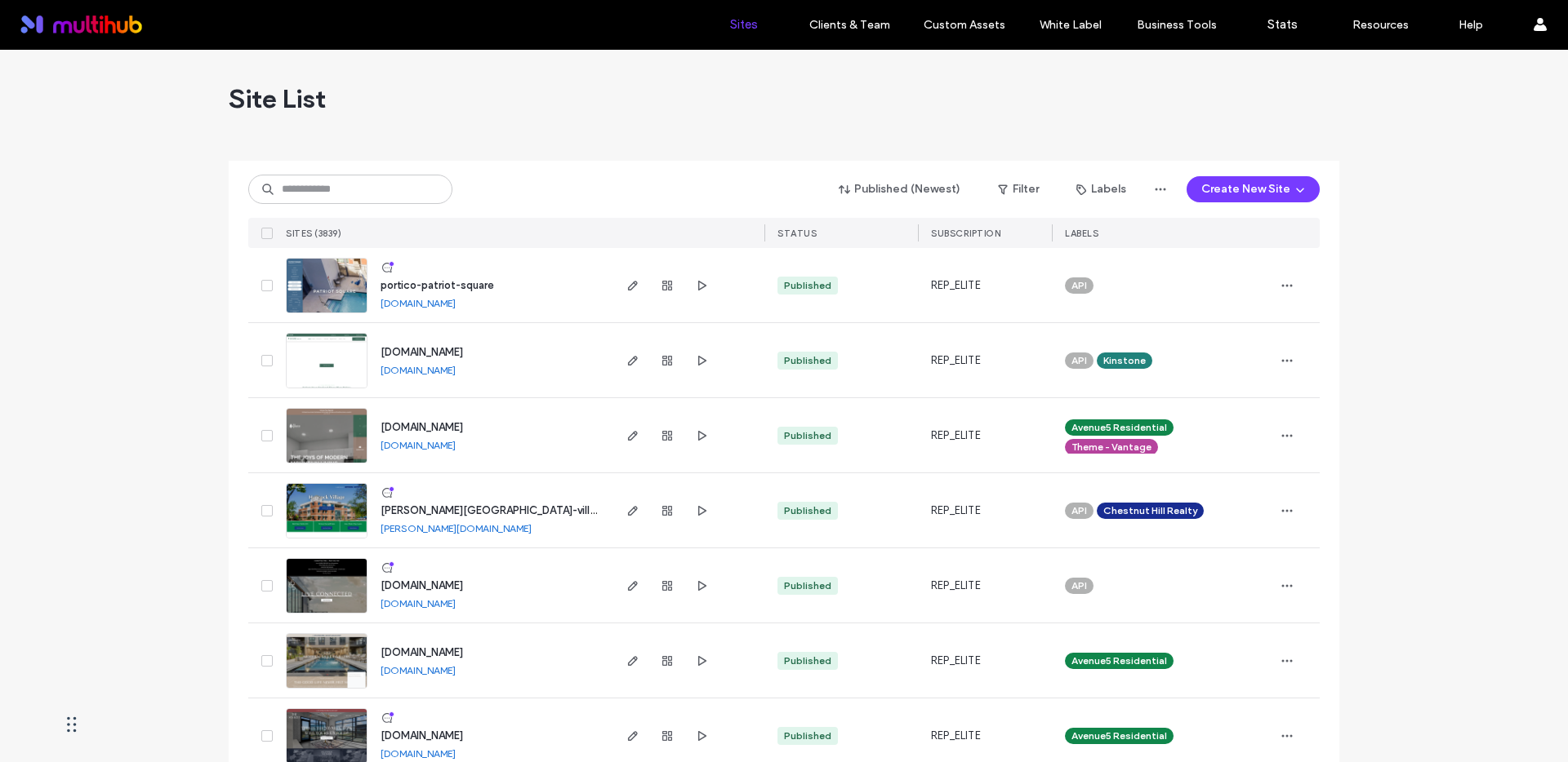
scroll to position [26, 0]
